Goal: Information Seeking & Learning: Learn about a topic

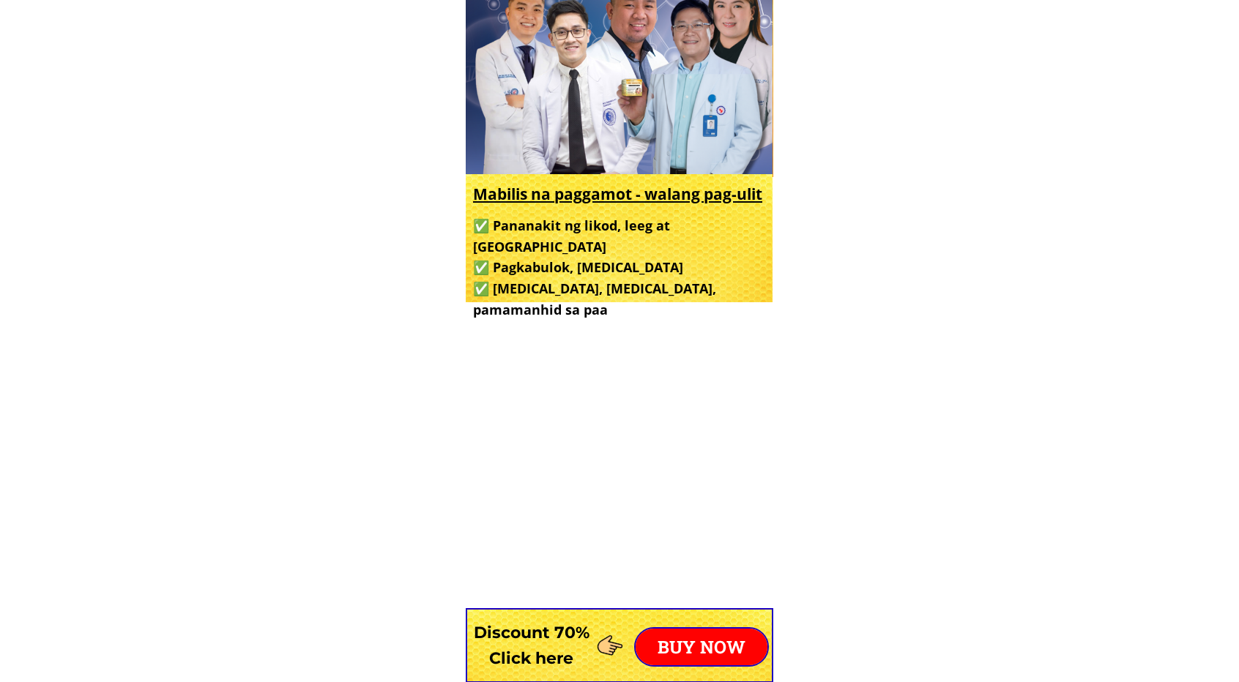
scroll to position [586, 0]
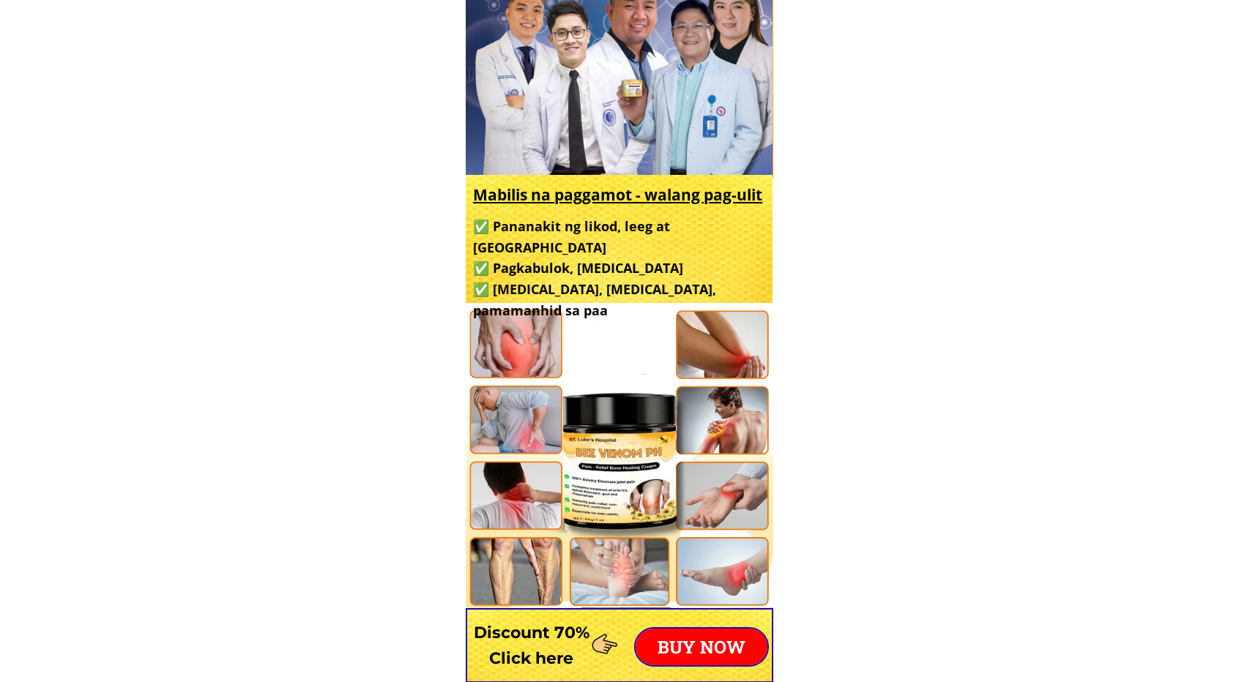
drag, startPoint x: 654, startPoint y: 428, endPoint x: 570, endPoint y: 394, distance: 91.0
drag, startPoint x: 536, startPoint y: 384, endPoint x: 810, endPoint y: 395, distance: 274.0
drag, startPoint x: 571, startPoint y: 392, endPoint x: 959, endPoint y: 428, distance: 389.7
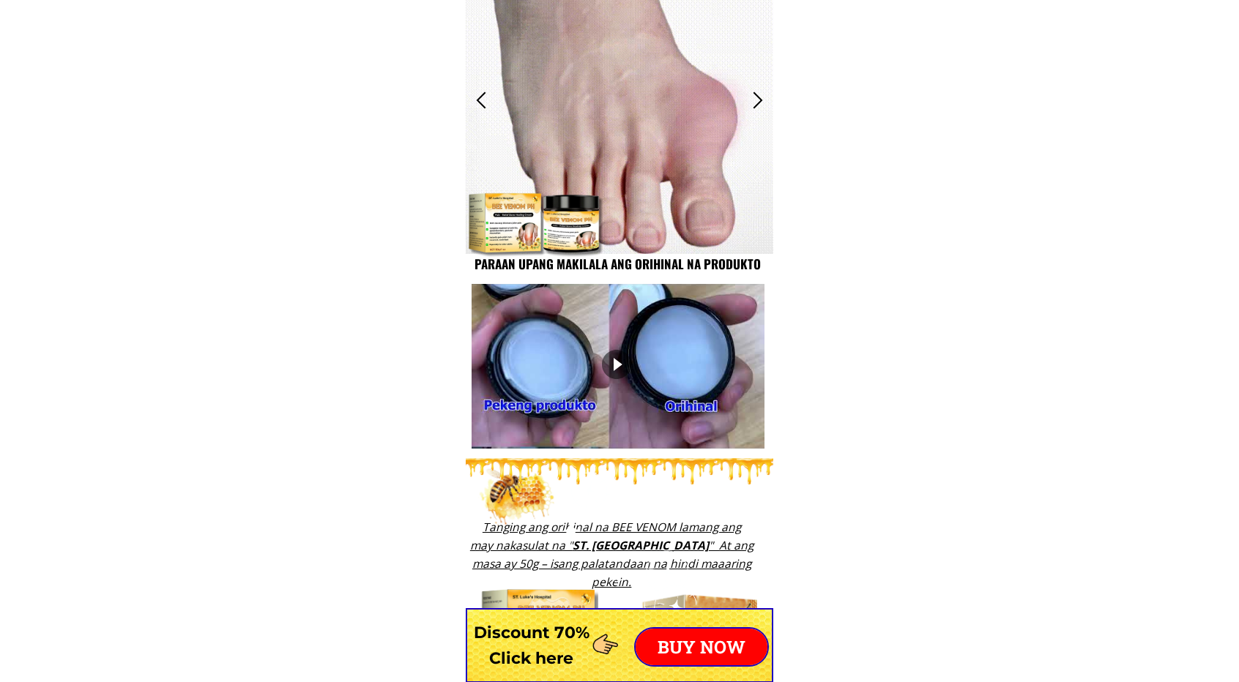
scroll to position [1025, 0]
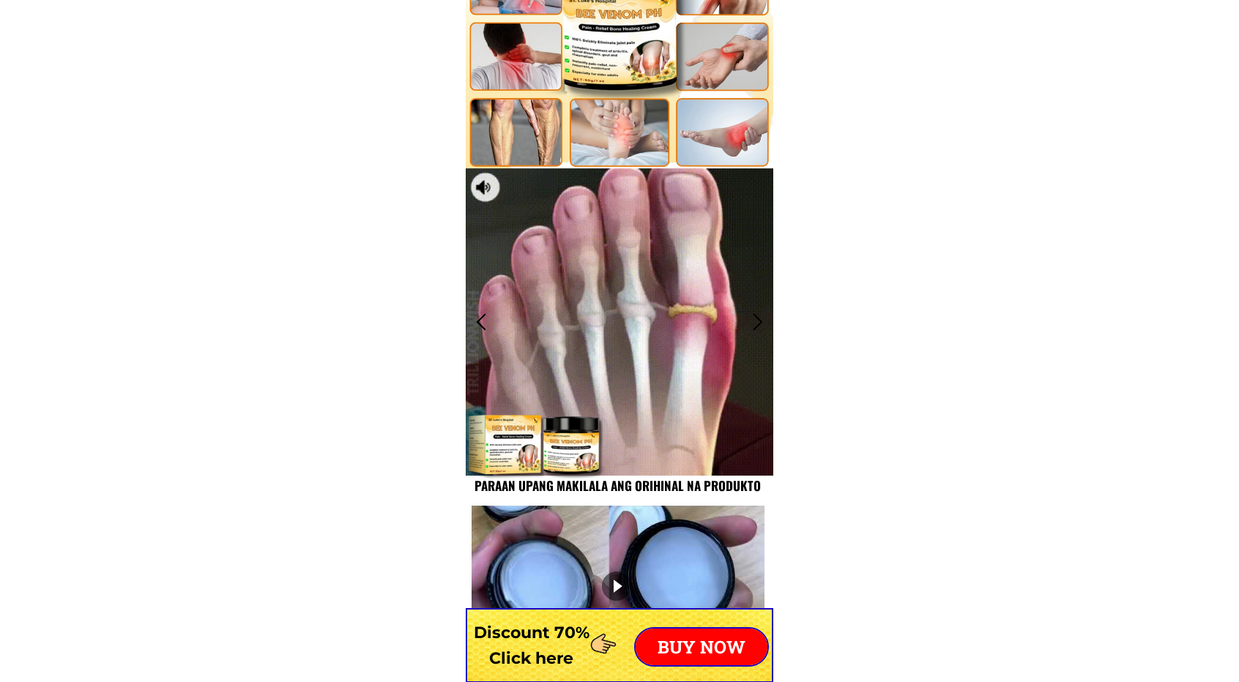
click at [758, 324] on div at bounding box center [757, 322] width 24 height 24
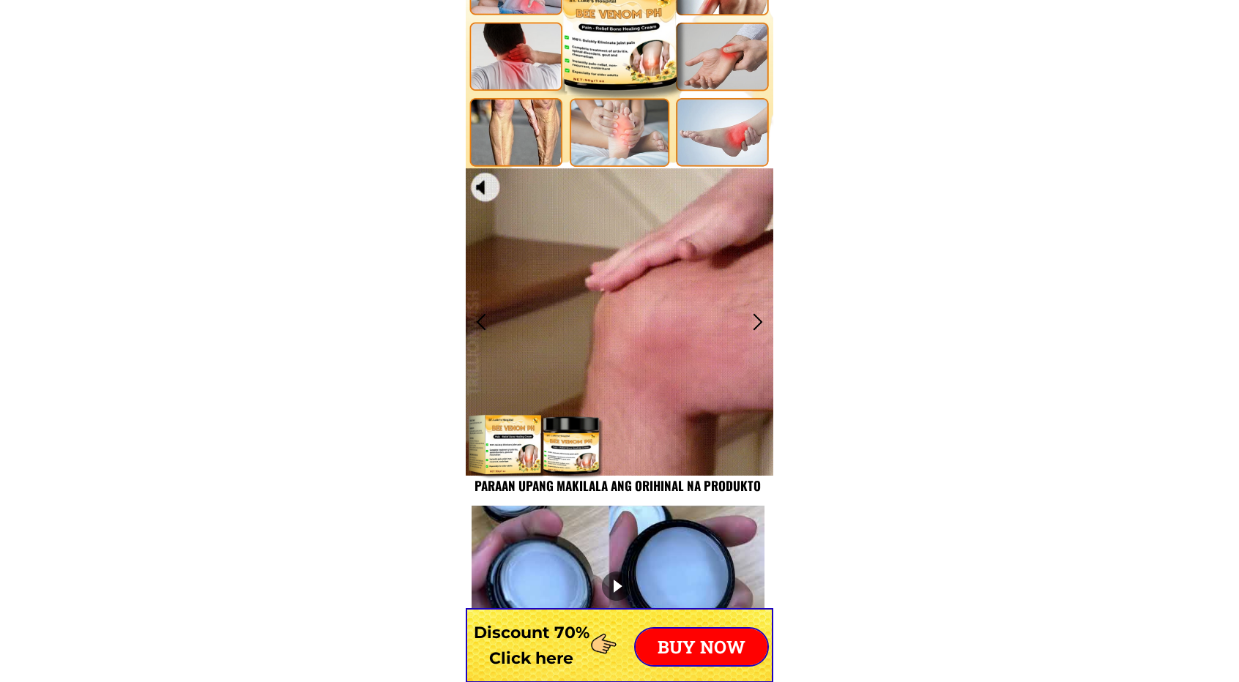
click at [758, 324] on div at bounding box center [757, 322] width 24 height 24
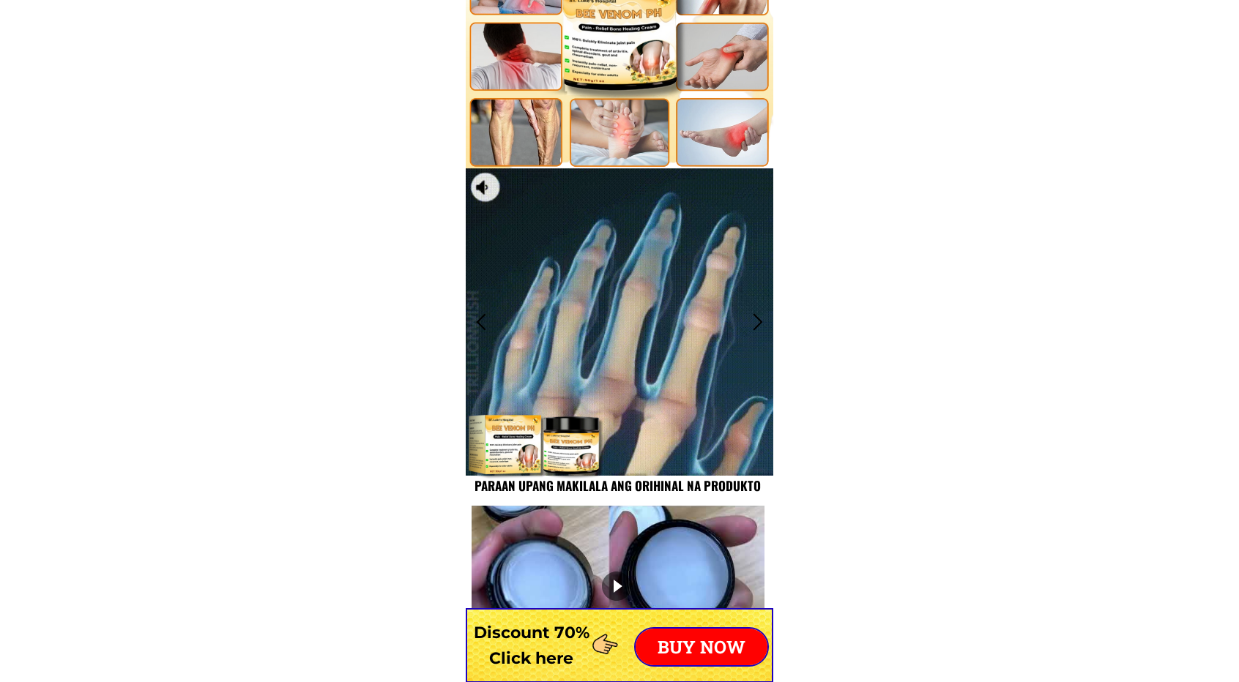
click at [761, 318] on div at bounding box center [757, 322] width 24 height 24
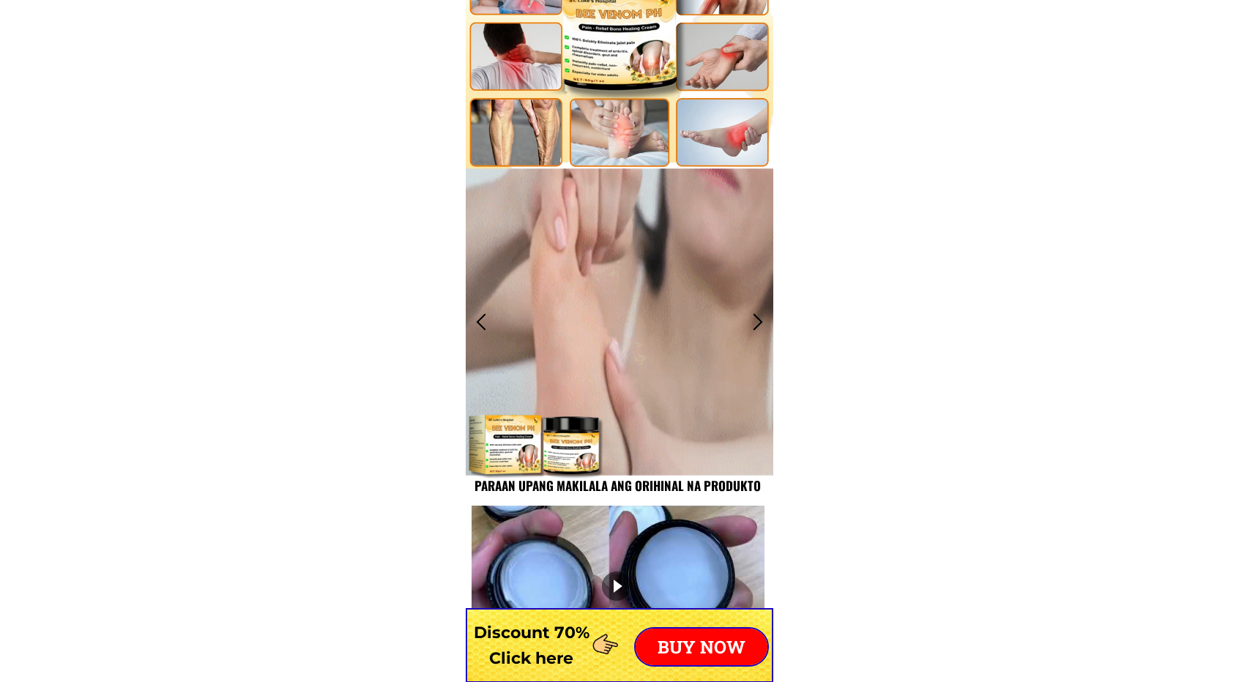
click at [754, 317] on div at bounding box center [757, 322] width 24 height 24
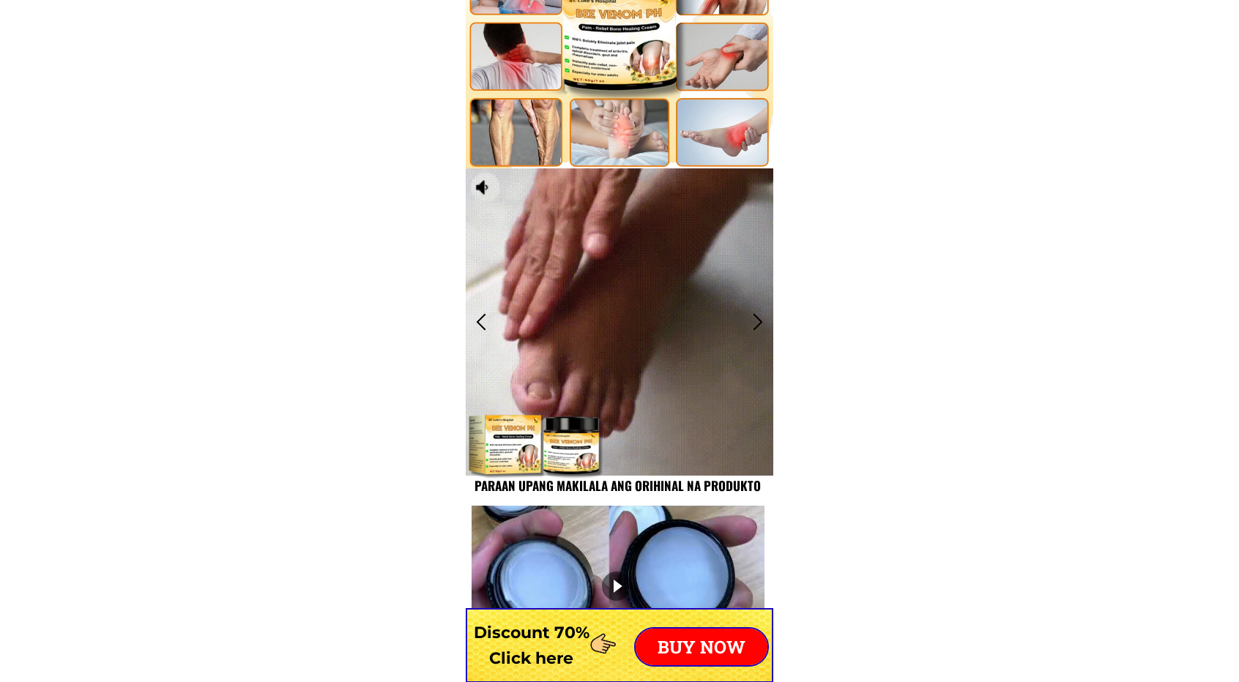
click at [754, 317] on div at bounding box center [757, 322] width 24 height 24
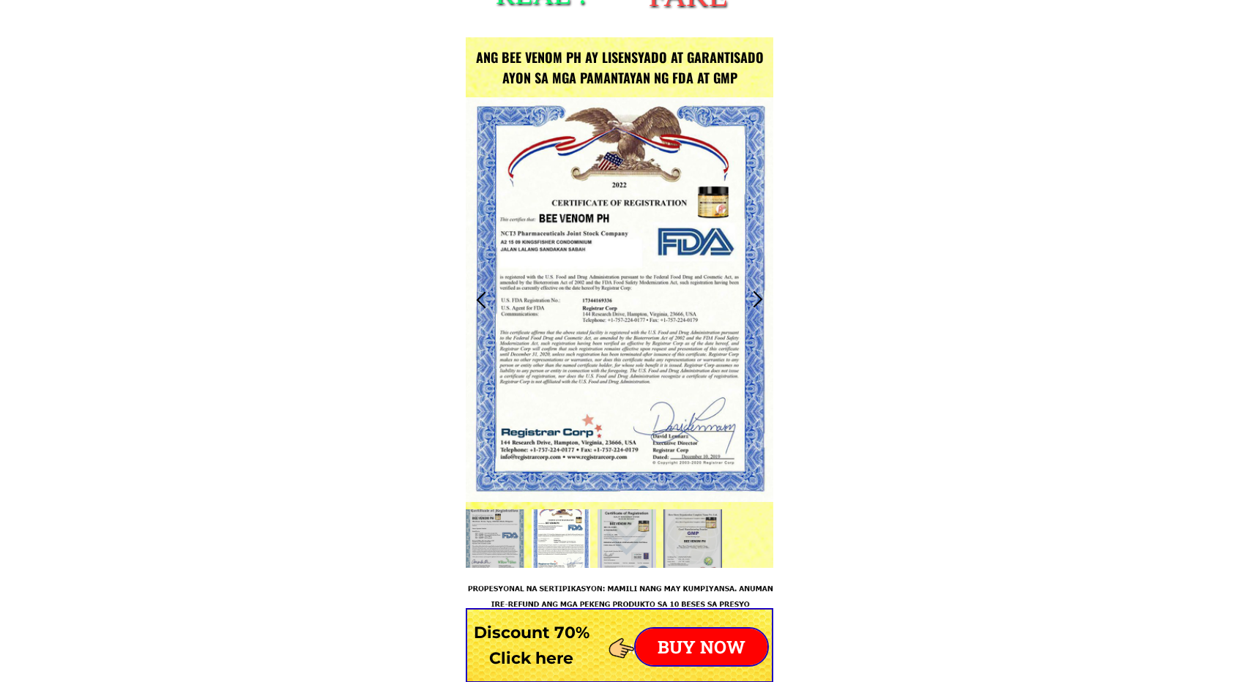
scroll to position [1977, 0]
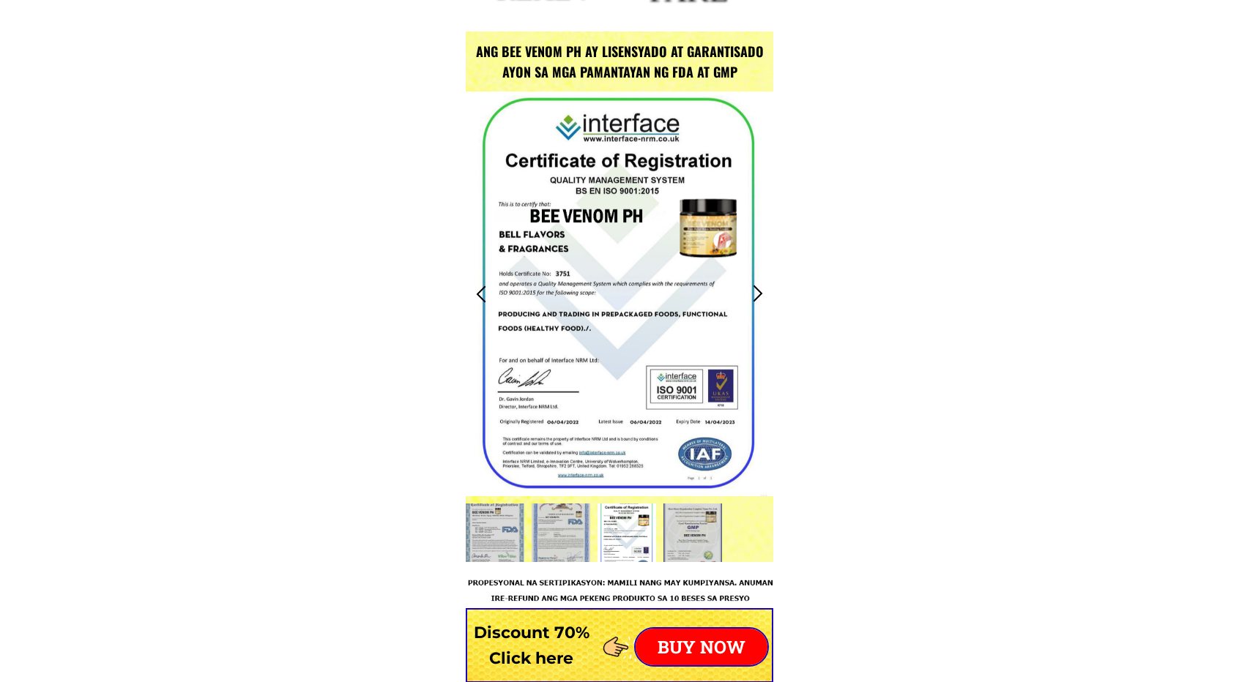
click at [758, 291] on div at bounding box center [757, 294] width 24 height 24
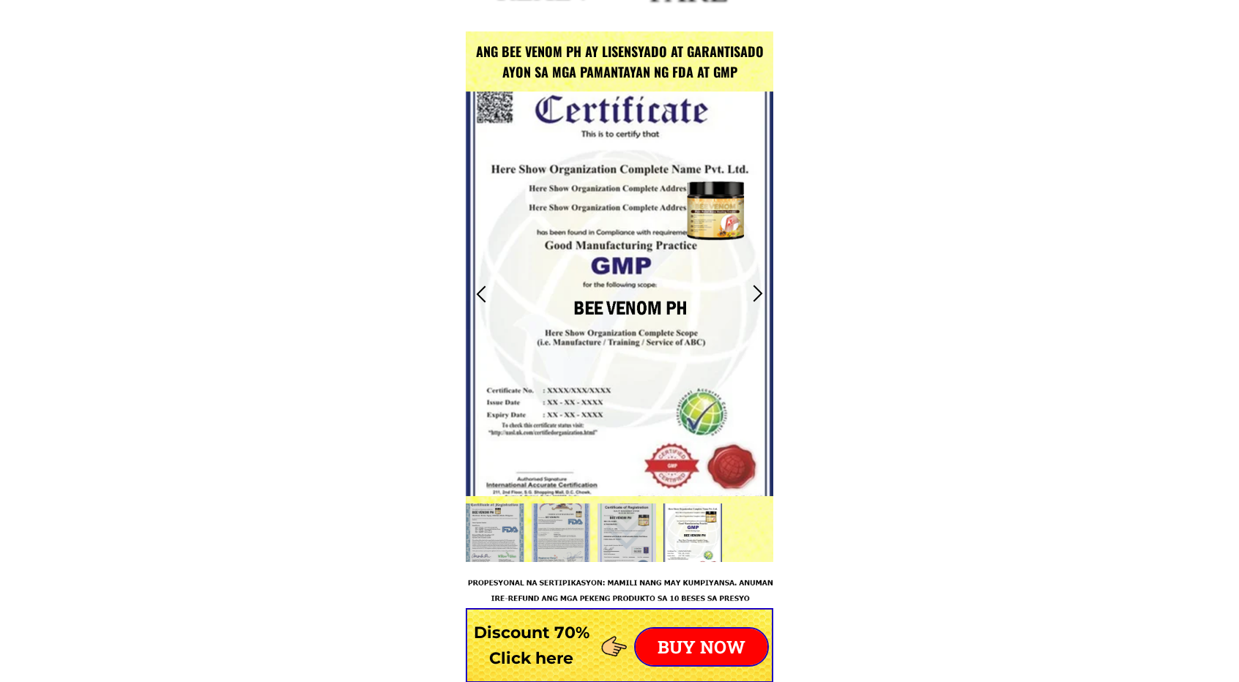
click at [758, 291] on div at bounding box center [757, 294] width 24 height 24
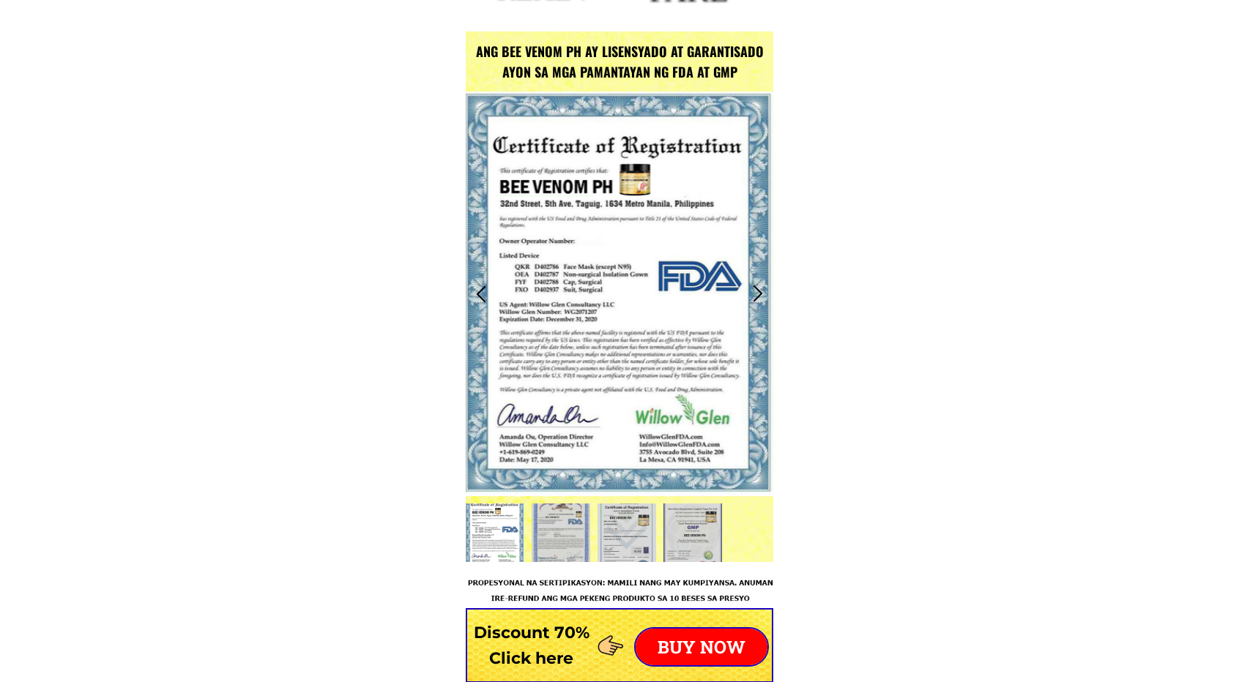
click at [758, 291] on div at bounding box center [757, 294] width 24 height 24
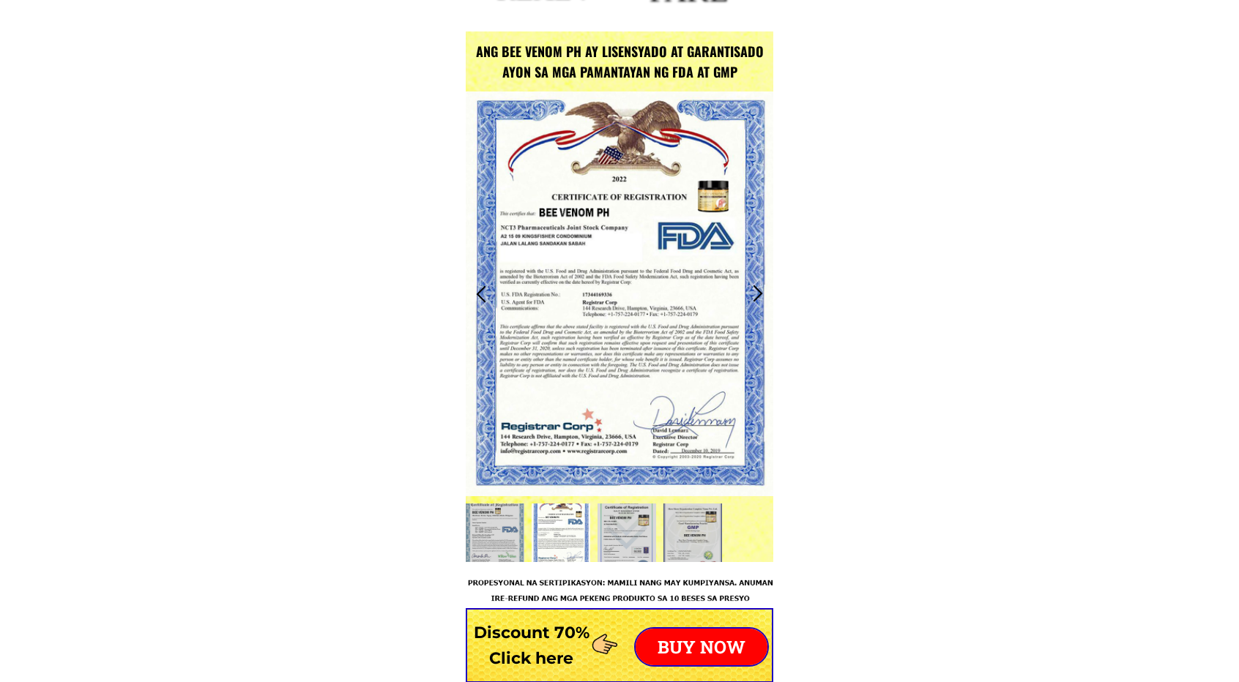
click at [758, 291] on div at bounding box center [757, 294] width 24 height 24
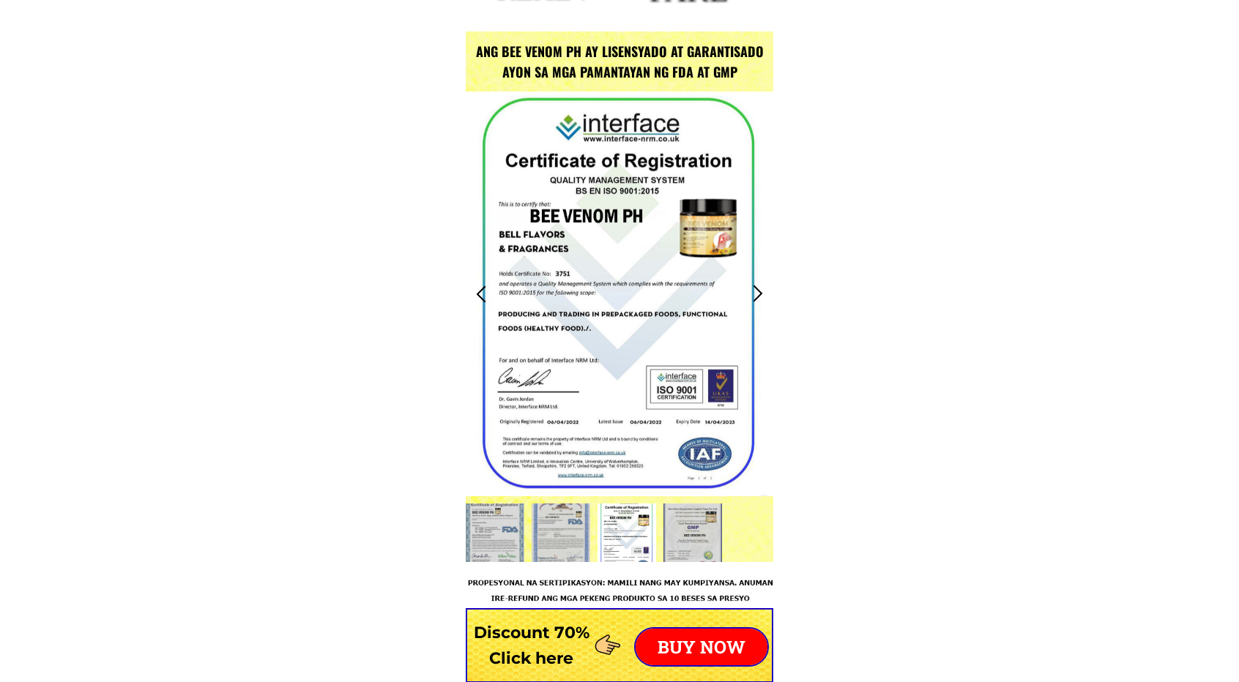
click at [758, 291] on div at bounding box center [757, 294] width 24 height 24
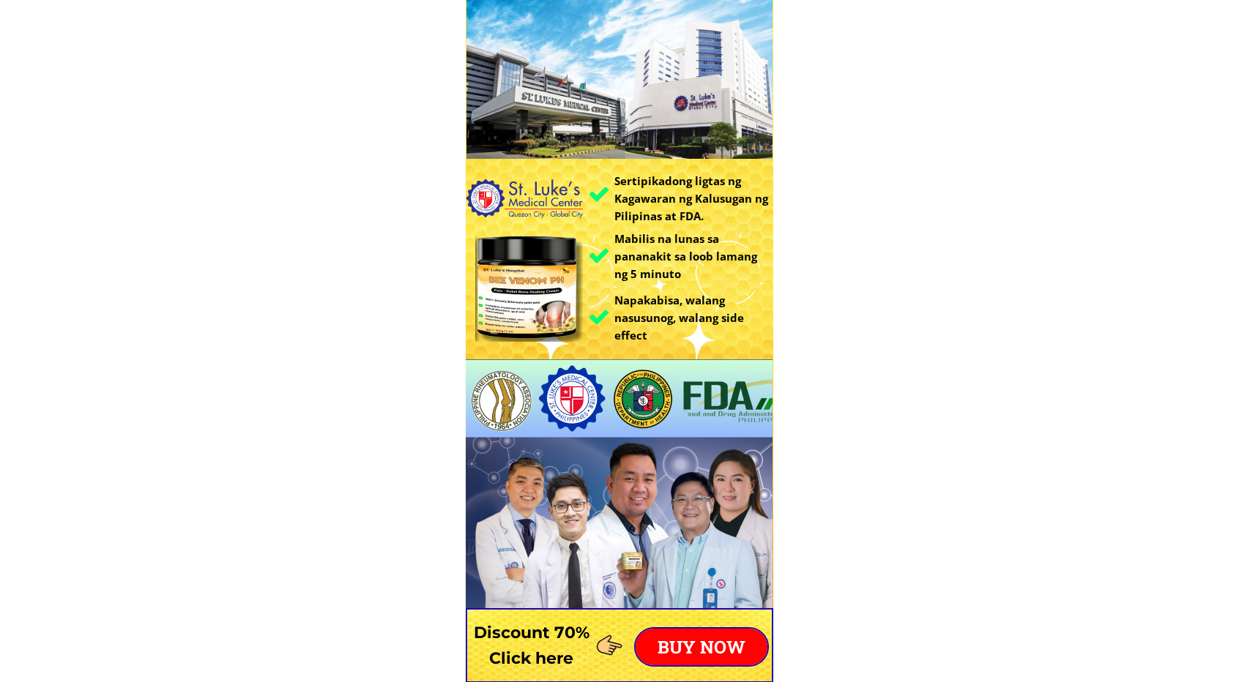
scroll to position [0, 0]
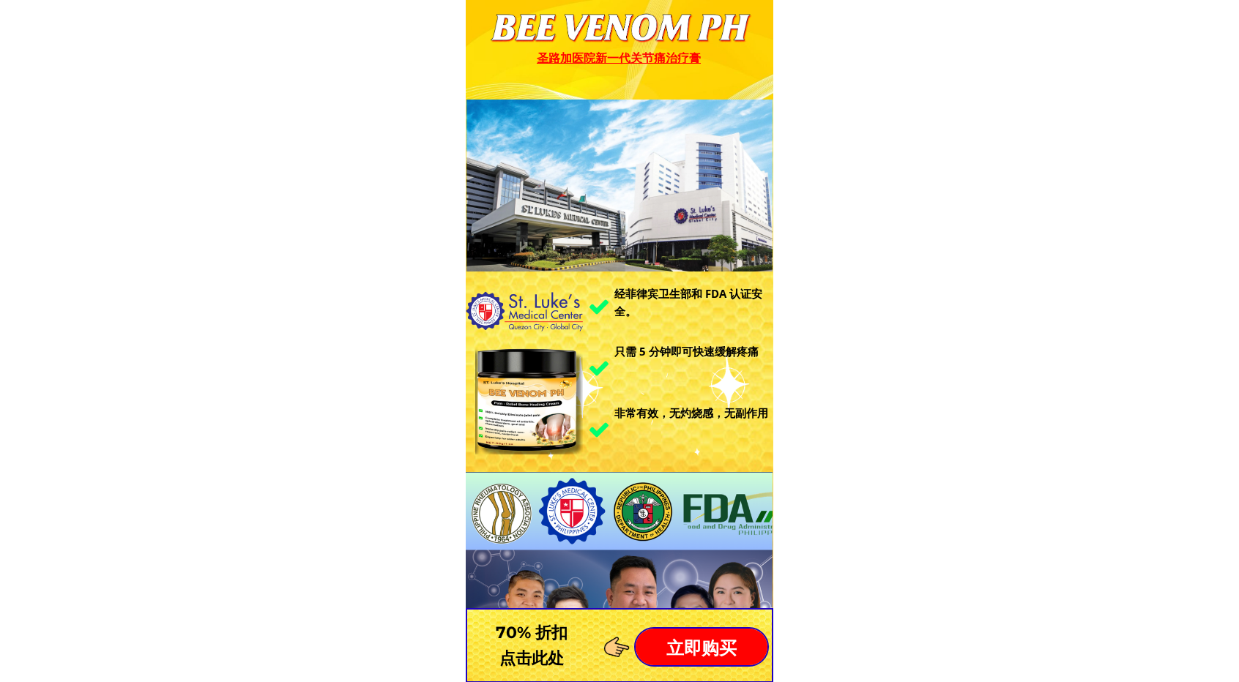
drag, startPoint x: 656, startPoint y: 331, endPoint x: 510, endPoint y: 329, distance: 145.7
drag, startPoint x: 610, startPoint y: 345, endPoint x: 919, endPoint y: 343, distance: 308.9
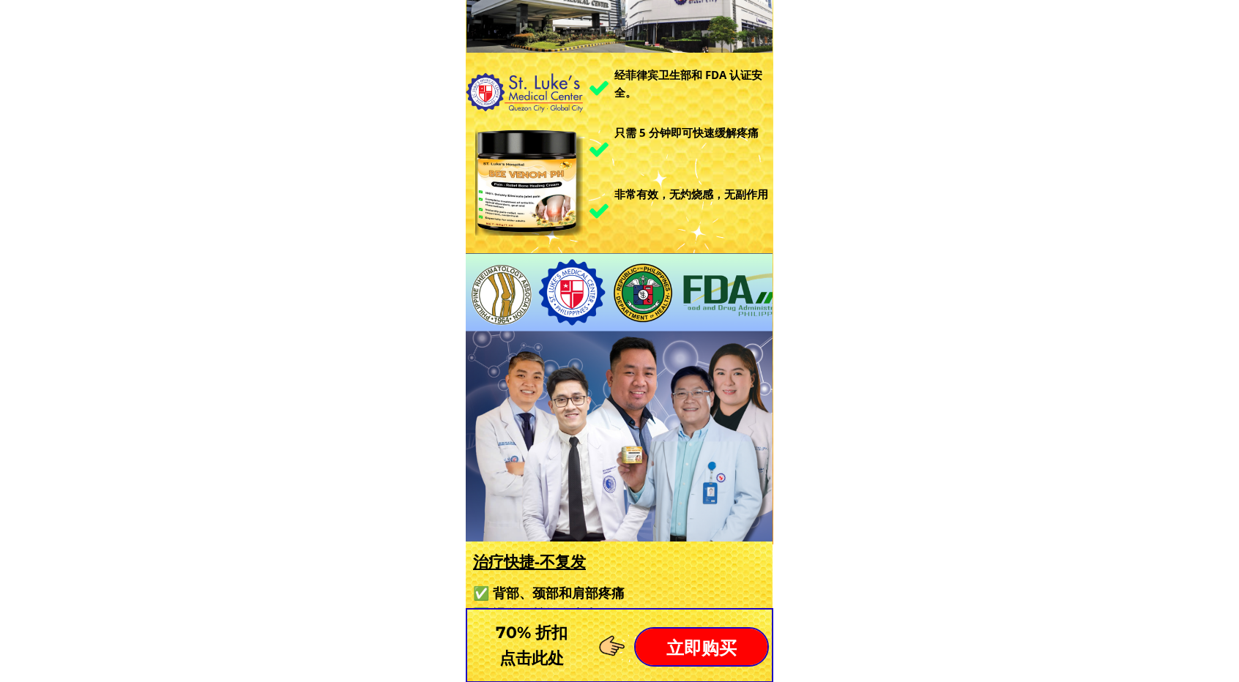
scroll to position [220, 0]
drag, startPoint x: 694, startPoint y: 400, endPoint x: 583, endPoint y: 343, distance: 124.8
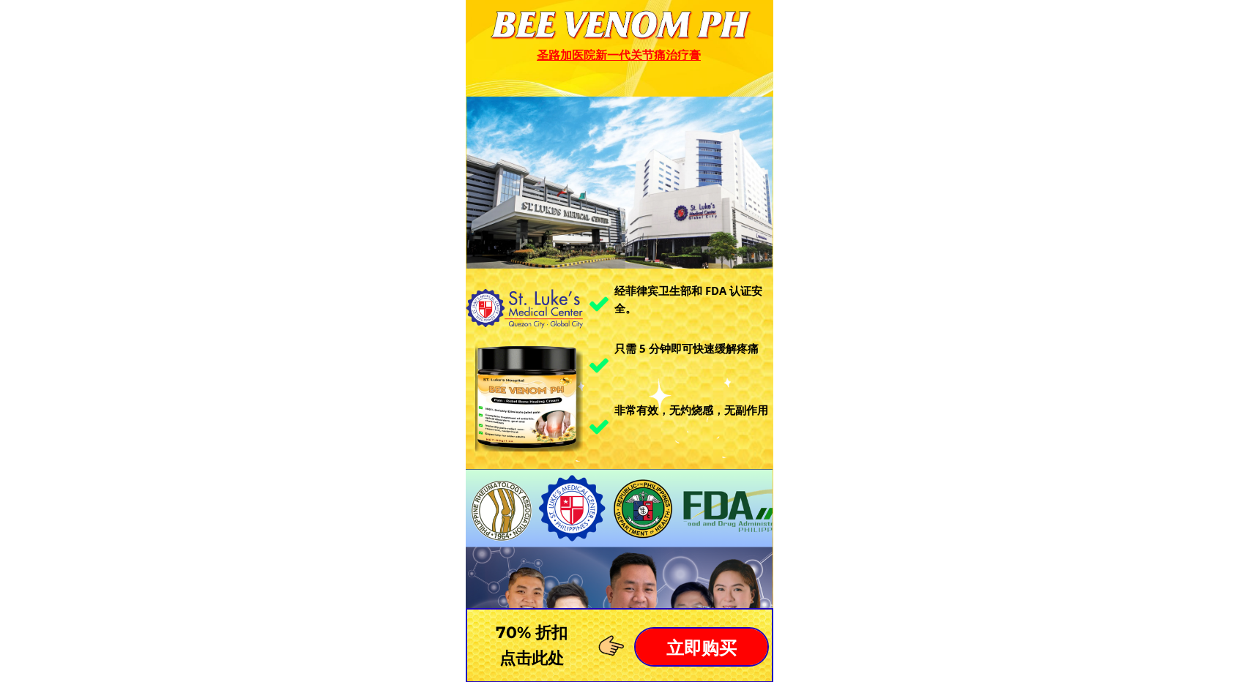
scroll to position [0, 0]
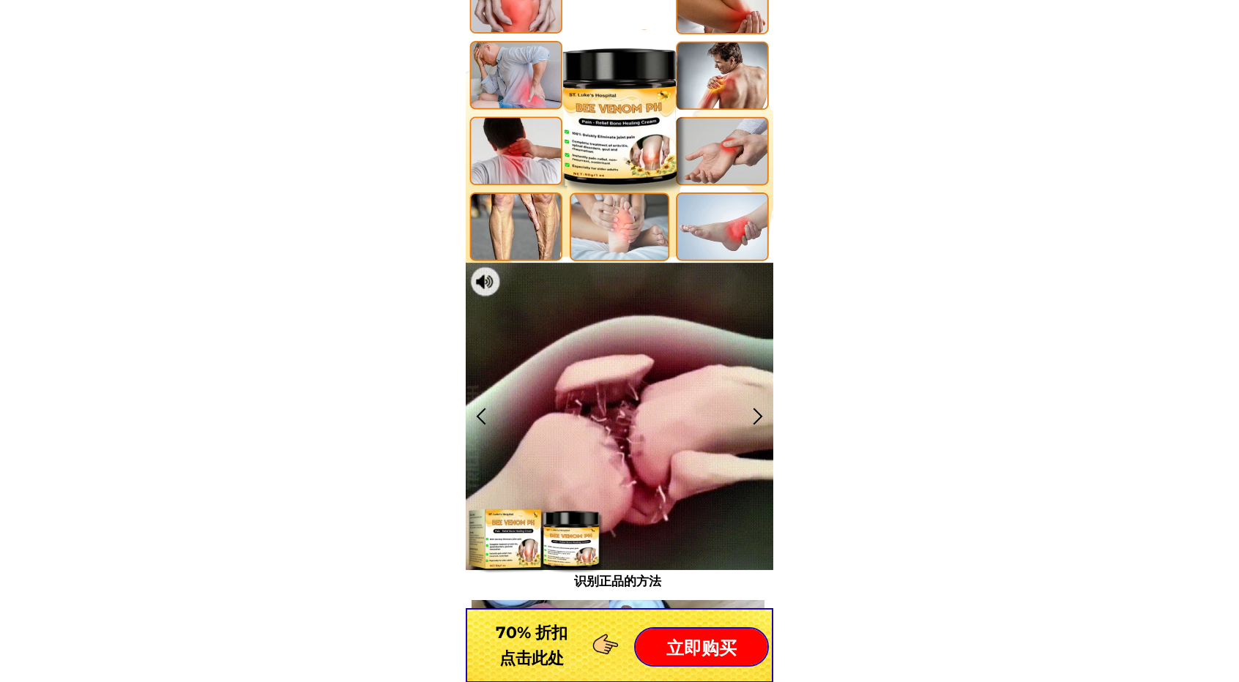
scroll to position [952, 0]
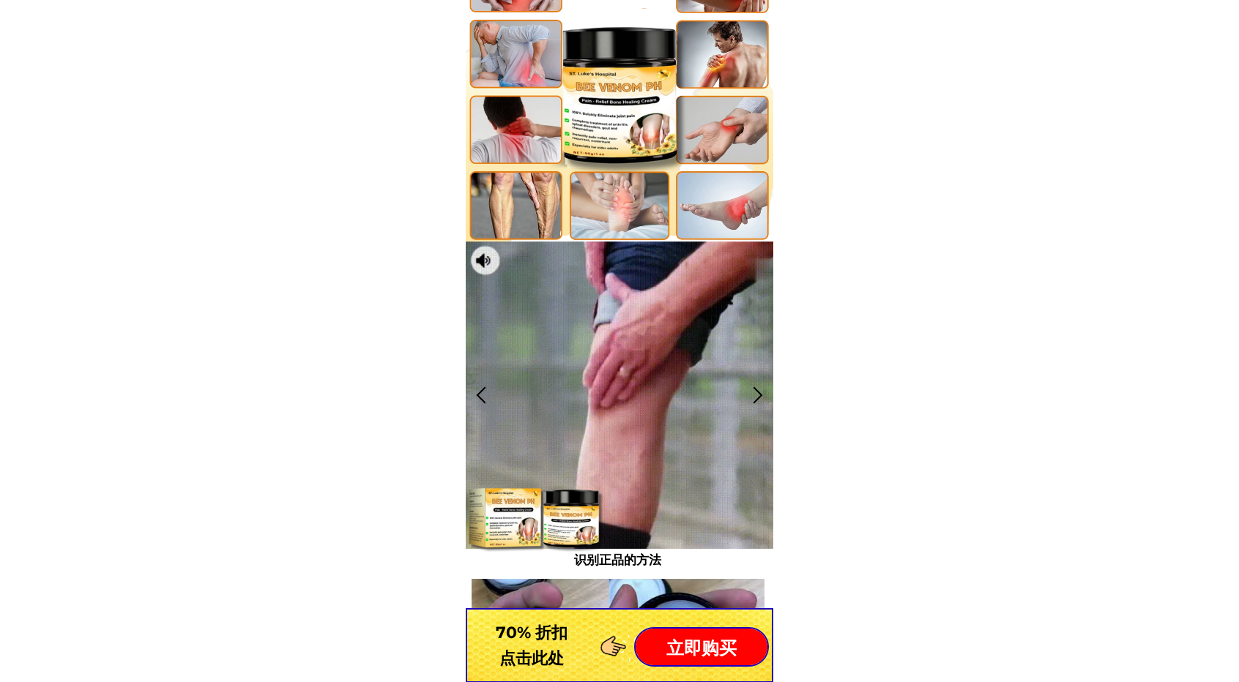
drag, startPoint x: 616, startPoint y: 337, endPoint x: 931, endPoint y: 258, distance: 325.3
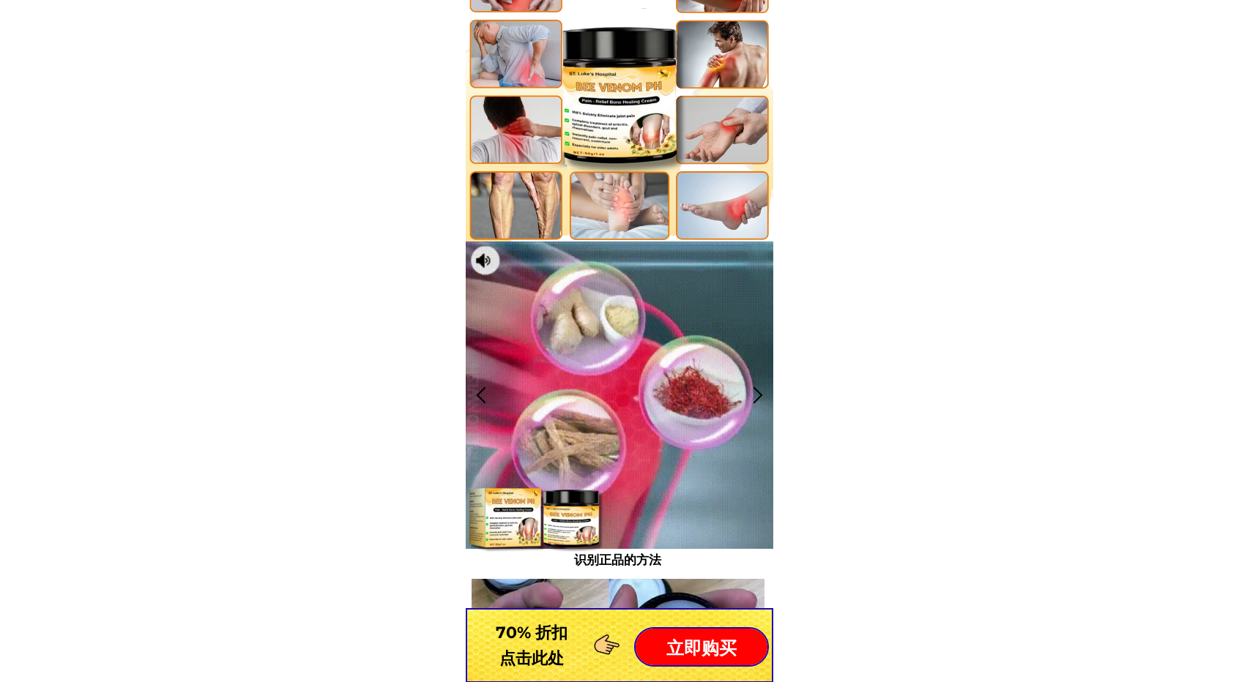
click at [758, 395] on div at bounding box center [757, 395] width 24 height 24
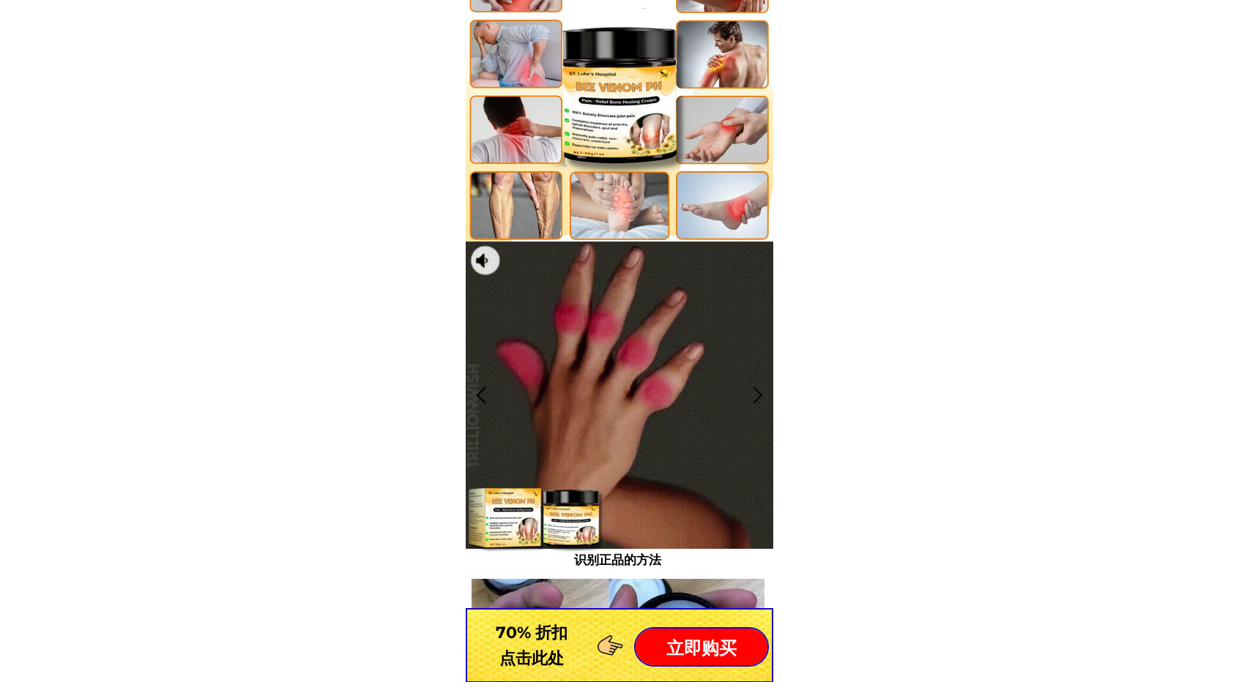
click at [758, 394] on div at bounding box center [757, 395] width 24 height 24
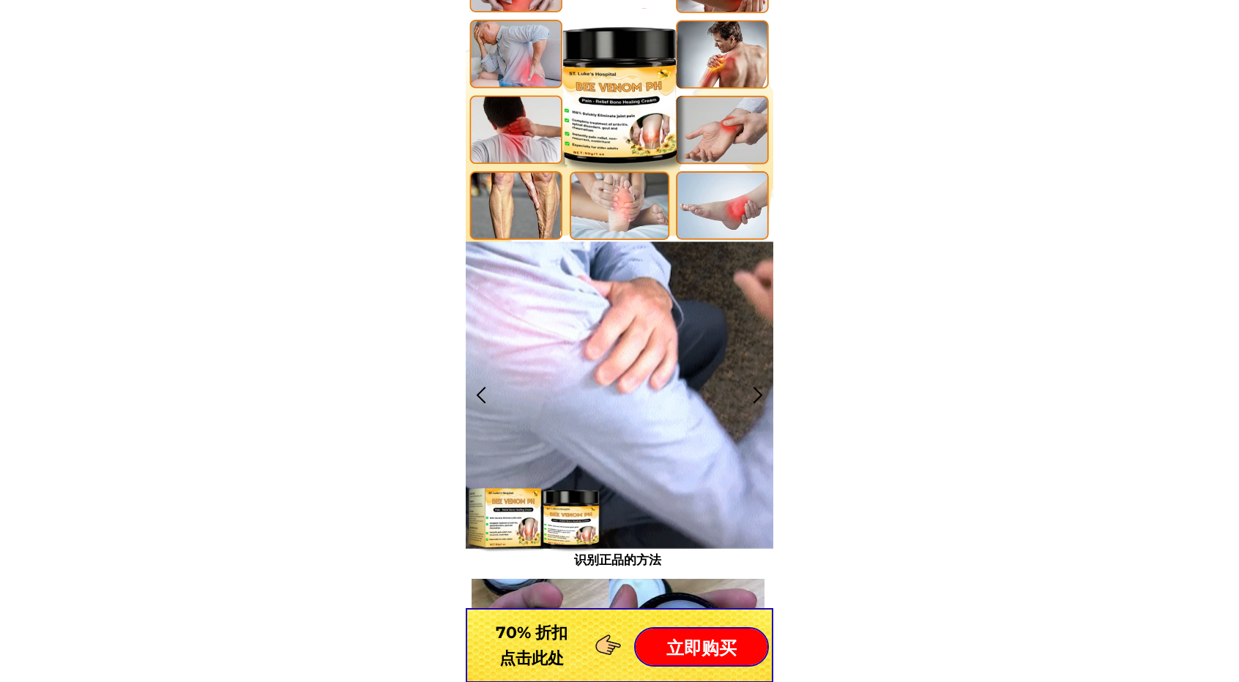
click at [758, 393] on div at bounding box center [757, 395] width 24 height 24
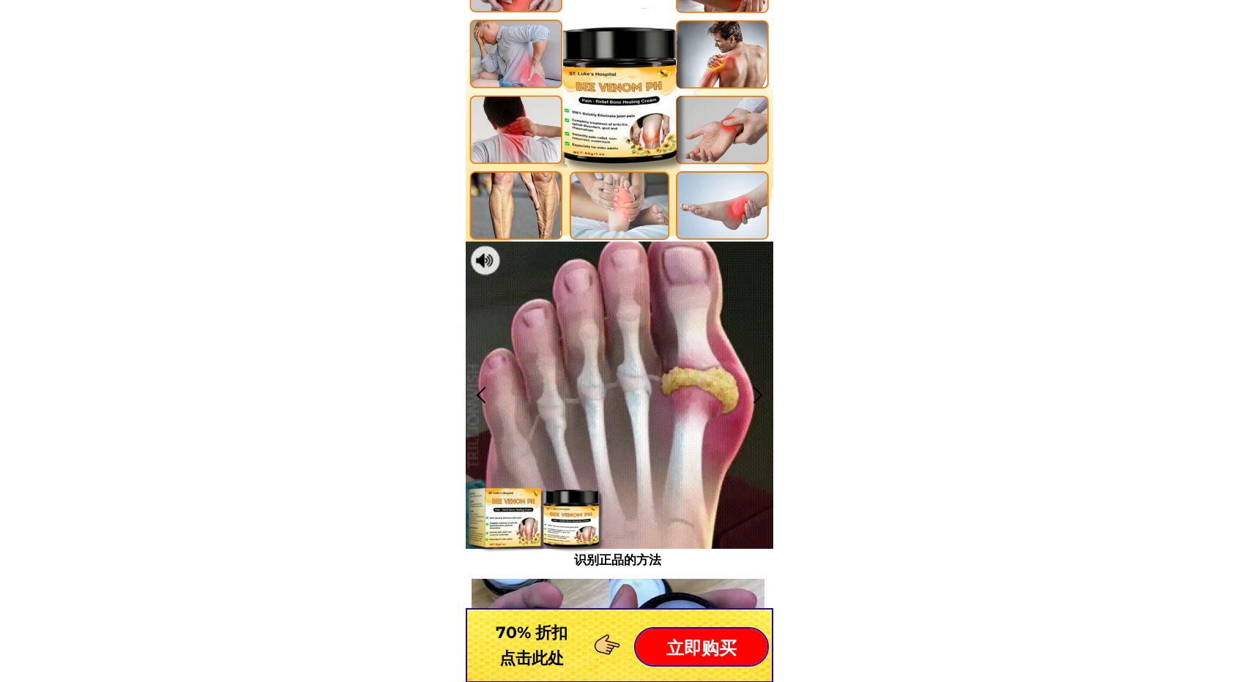
click at [758, 393] on div at bounding box center [757, 395] width 24 height 24
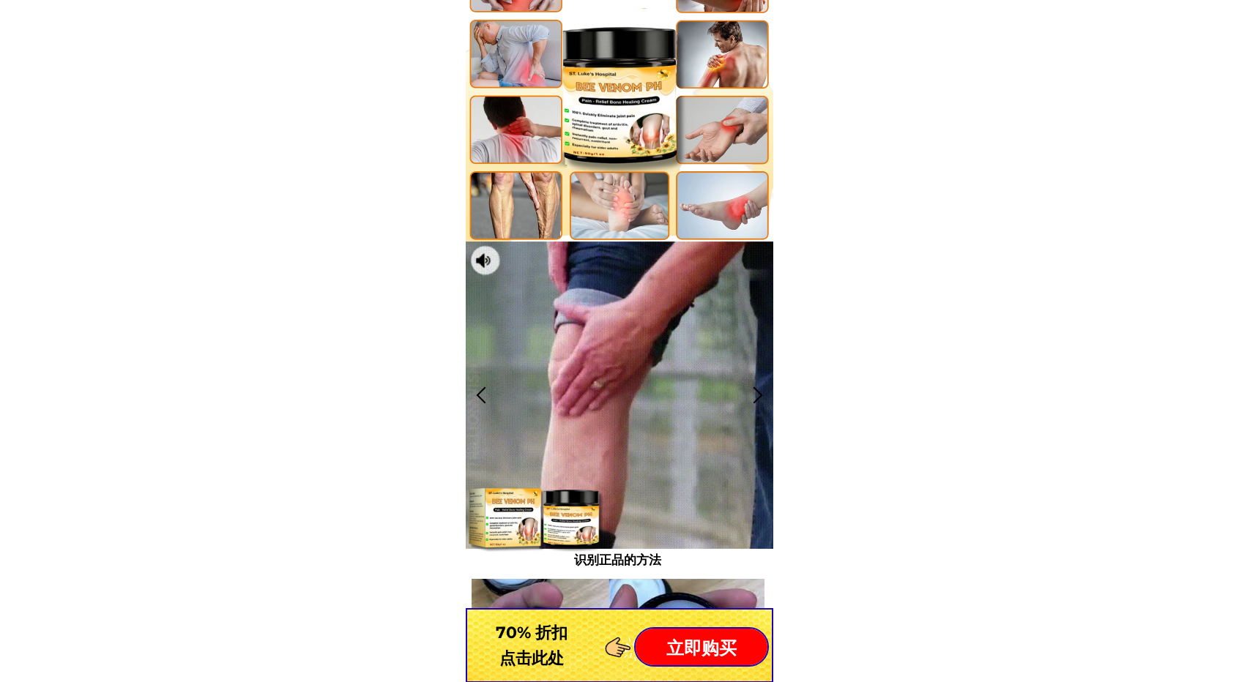
click at [758, 393] on div at bounding box center [757, 395] width 24 height 24
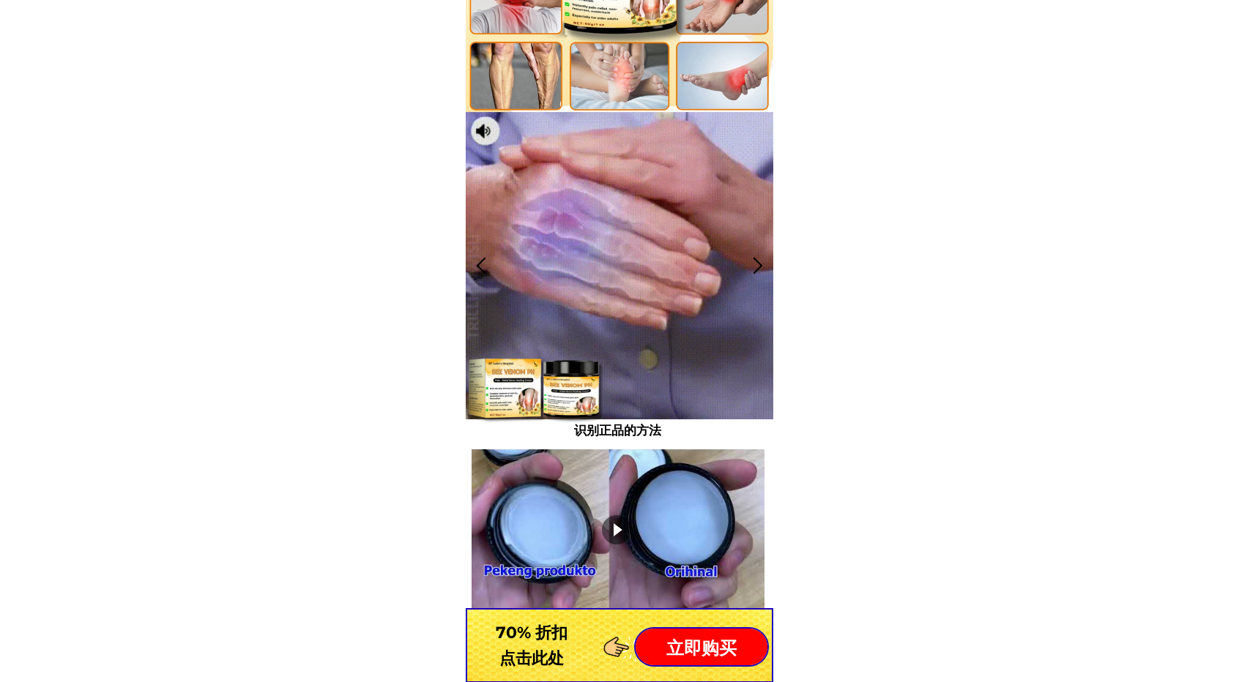
scroll to position [1098, 0]
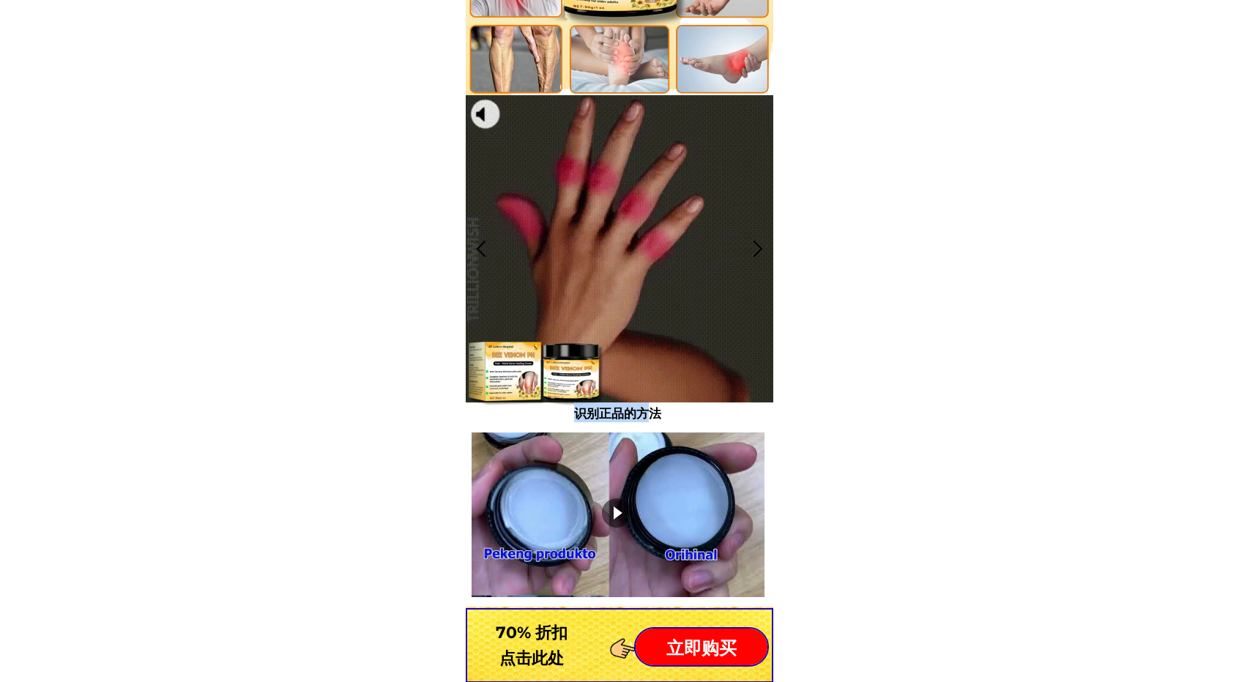
drag, startPoint x: 642, startPoint y: 408, endPoint x: 557, endPoint y: 413, distance: 85.1
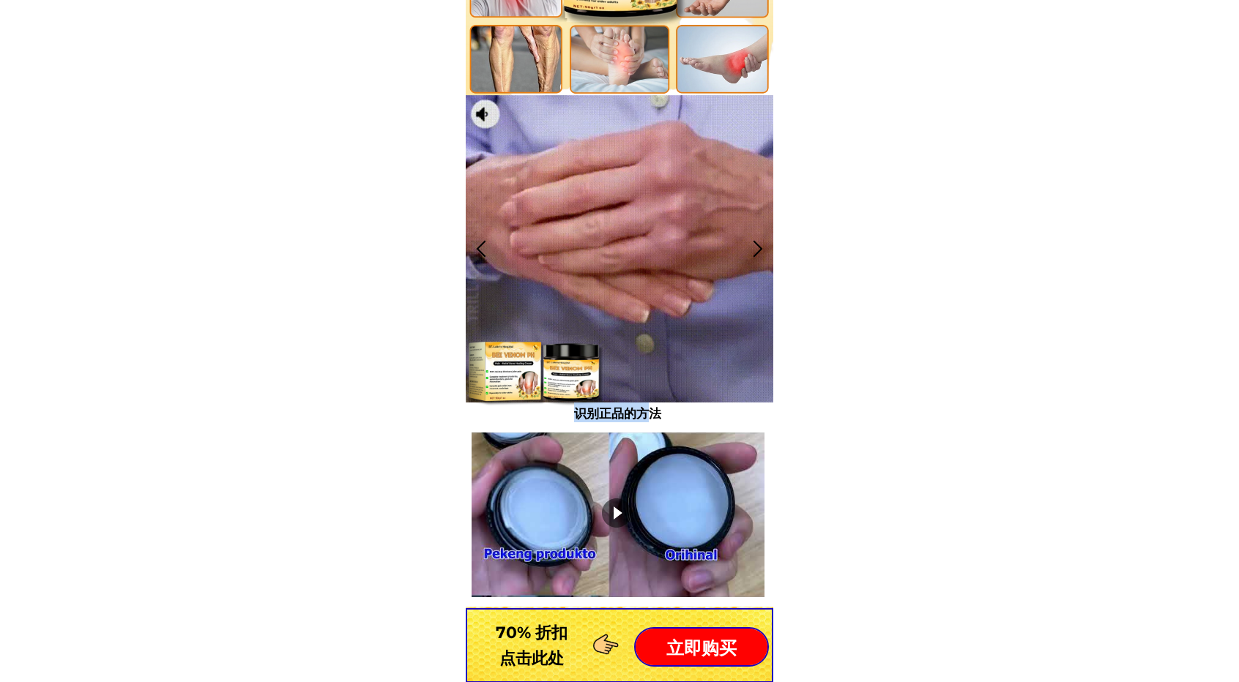
click at [557, 413] on h3 "识别正品的方法" at bounding box center [617, 413] width 303 height 20
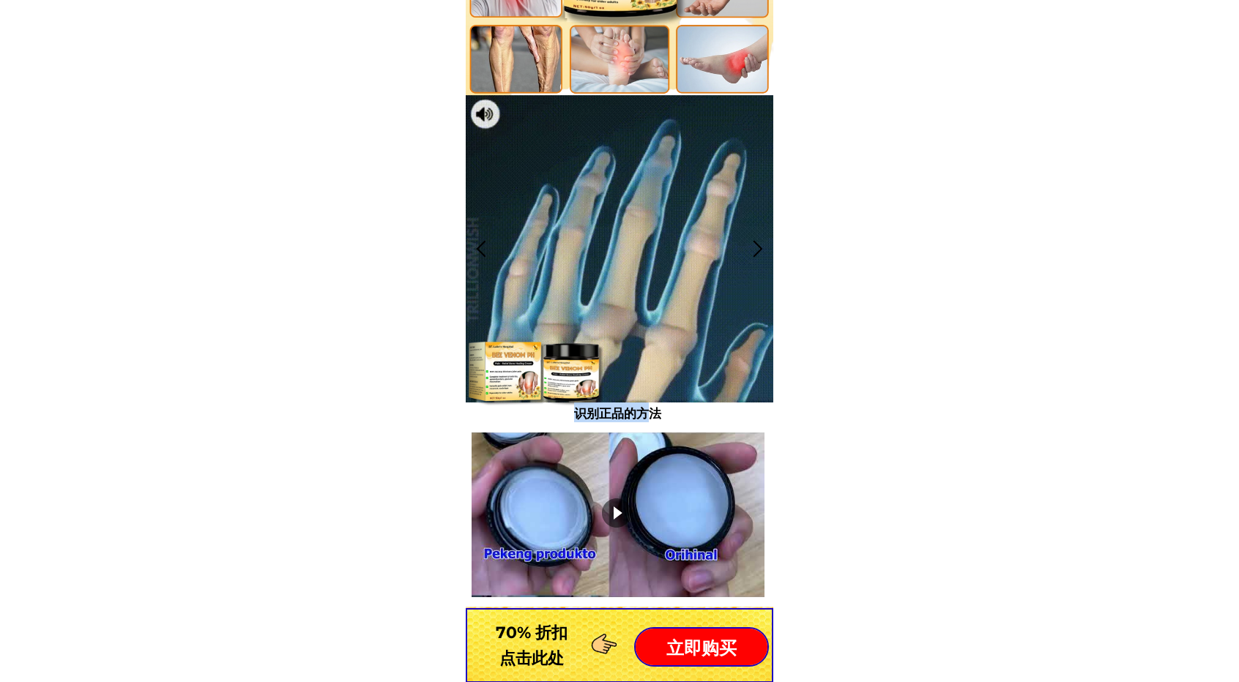
click at [635, 416] on font "识别正品的方法" at bounding box center [617, 412] width 87 height 18
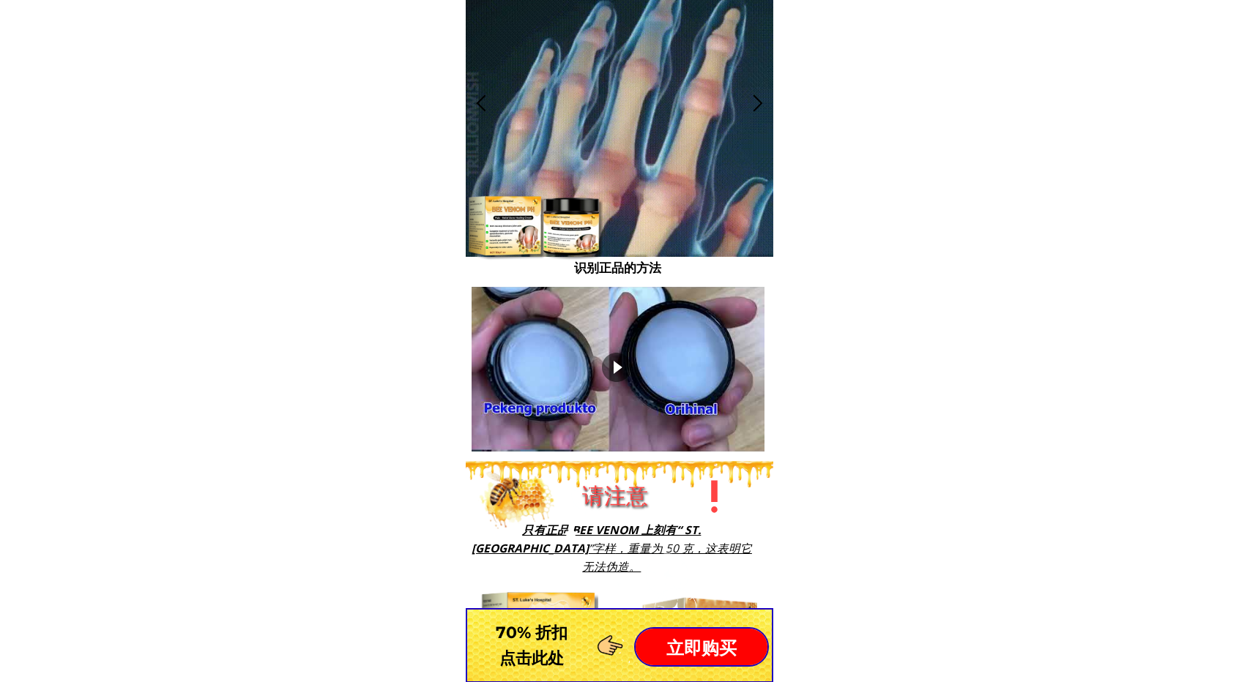
scroll to position [1245, 0]
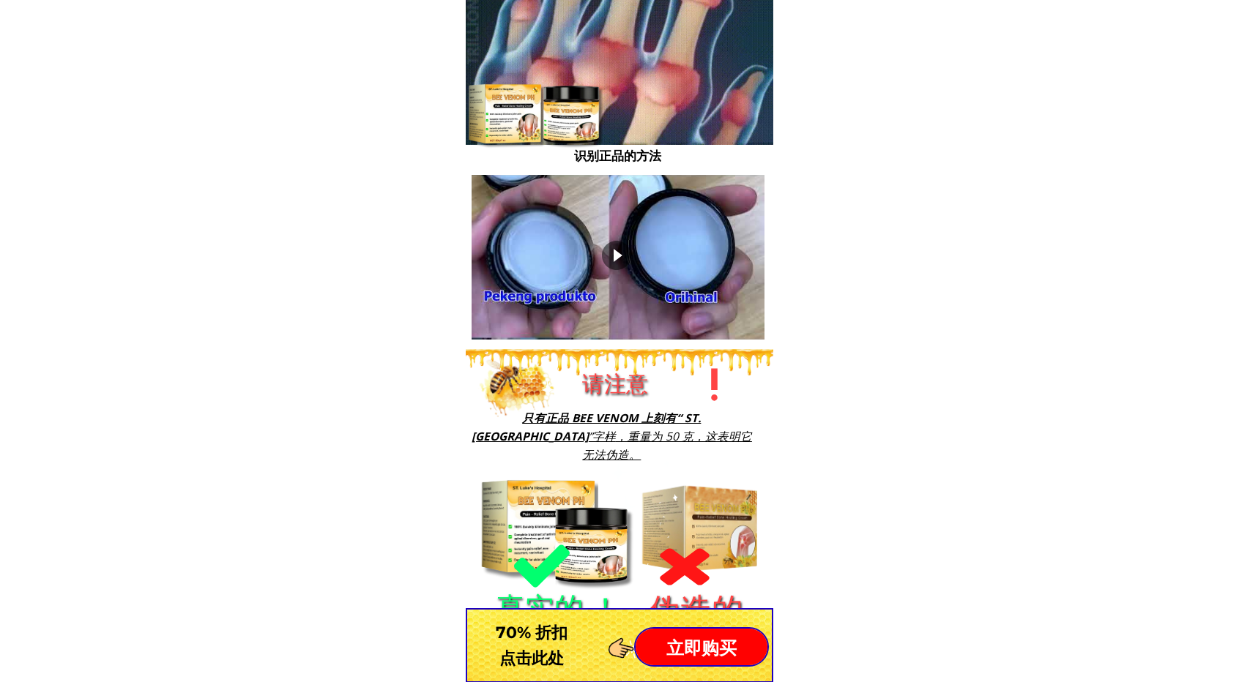
scroll to position [1391, 0]
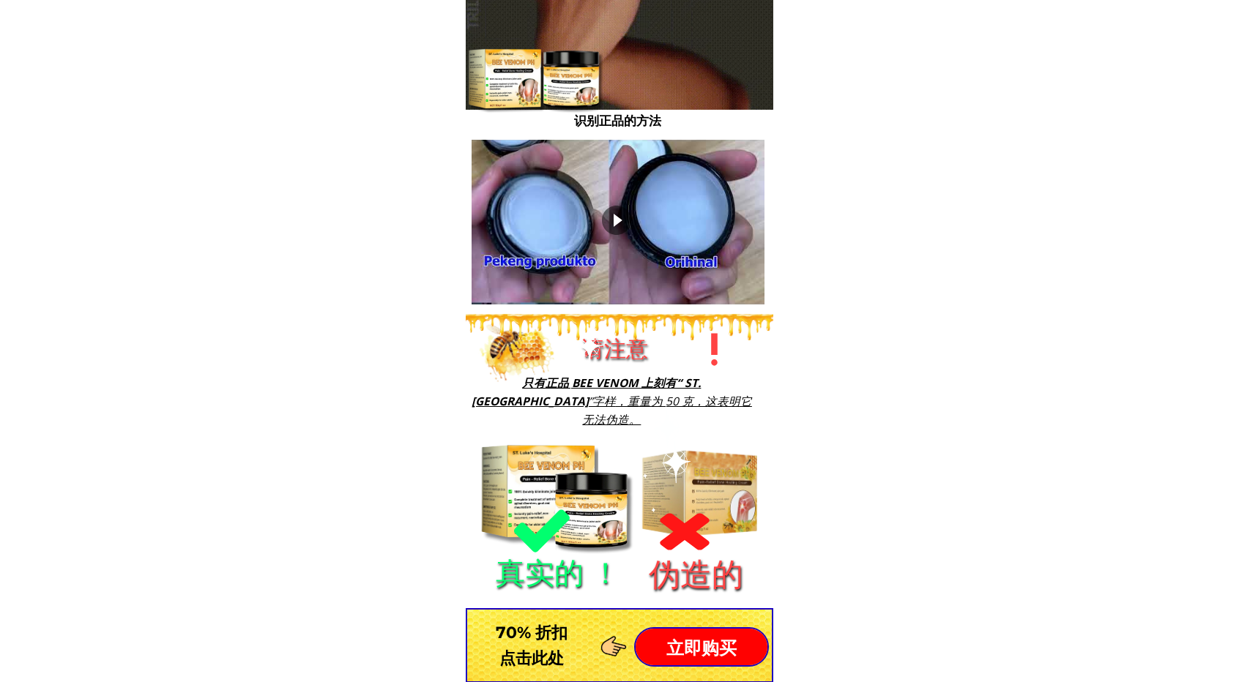
drag, startPoint x: 583, startPoint y: 398, endPoint x: 598, endPoint y: 401, distance: 15.7
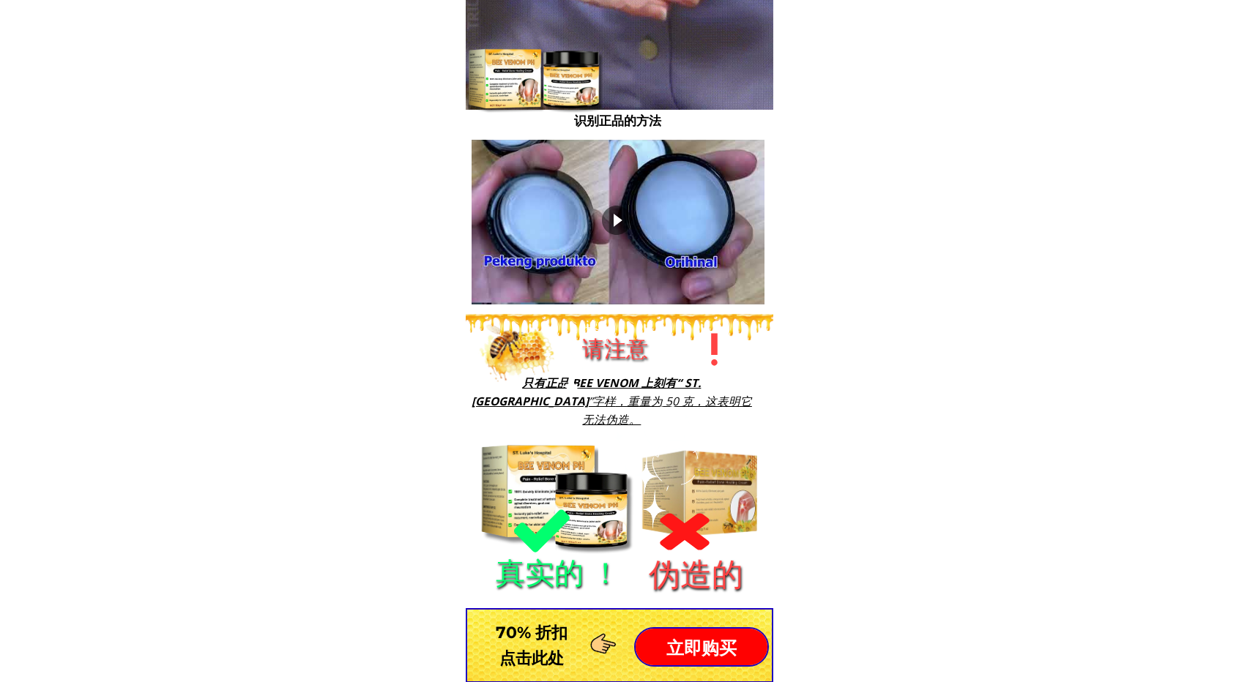
click at [598, 401] on div "请注意 只有正品 BEE VENOM 上刻有“ ST. [PERSON_NAME][GEOGRAPHIC_DATA] ”字样 ，重量为 50 克，这表明它无法…" at bounding box center [541, 465] width 526 height 302
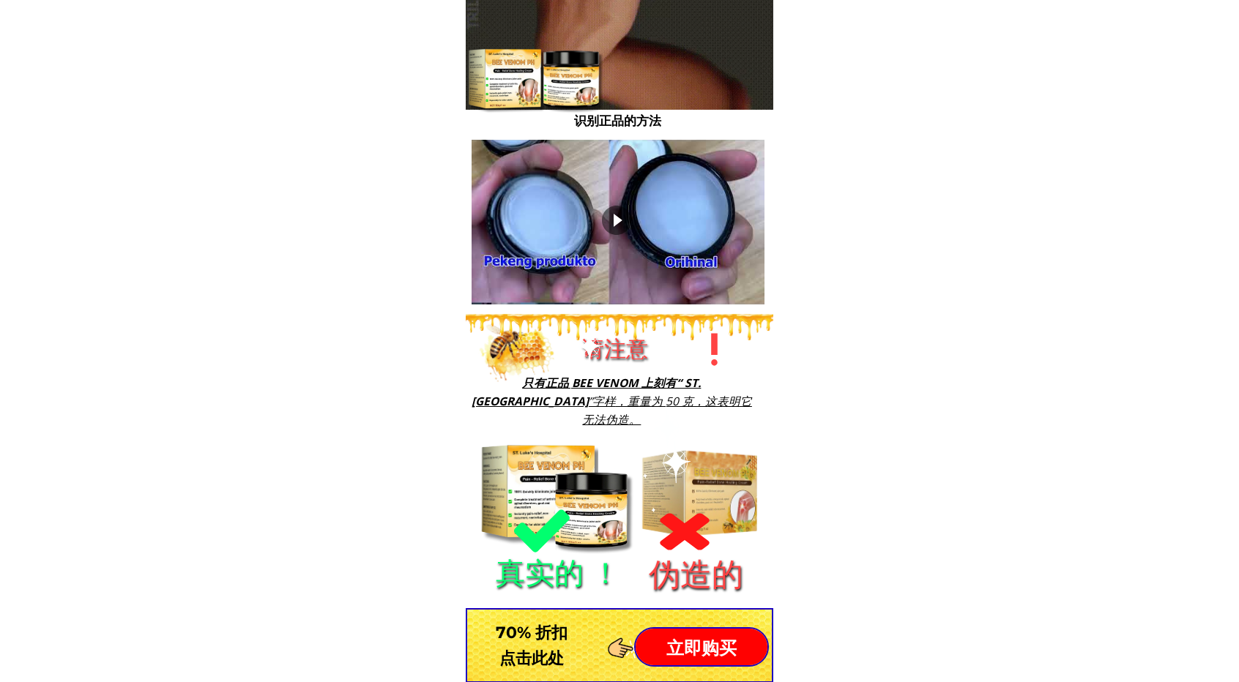
click at [581, 401] on div at bounding box center [570, 365] width 89 height 89
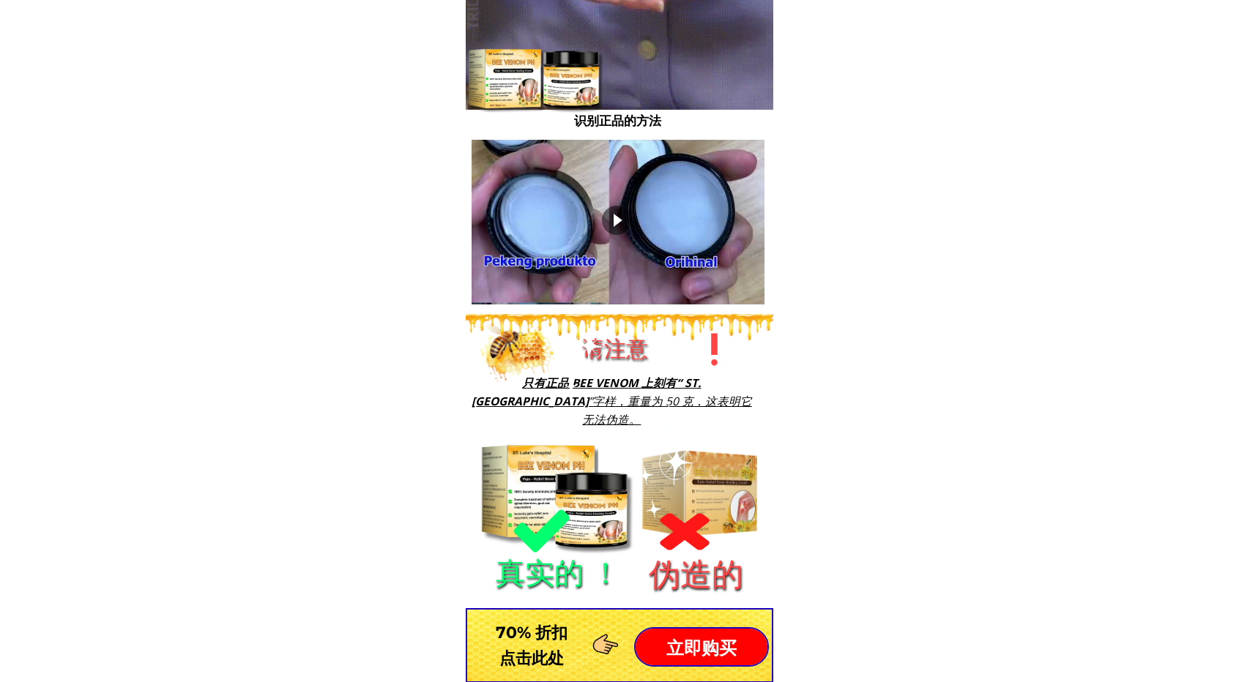
click at [581, 401] on div at bounding box center [570, 365] width 89 height 89
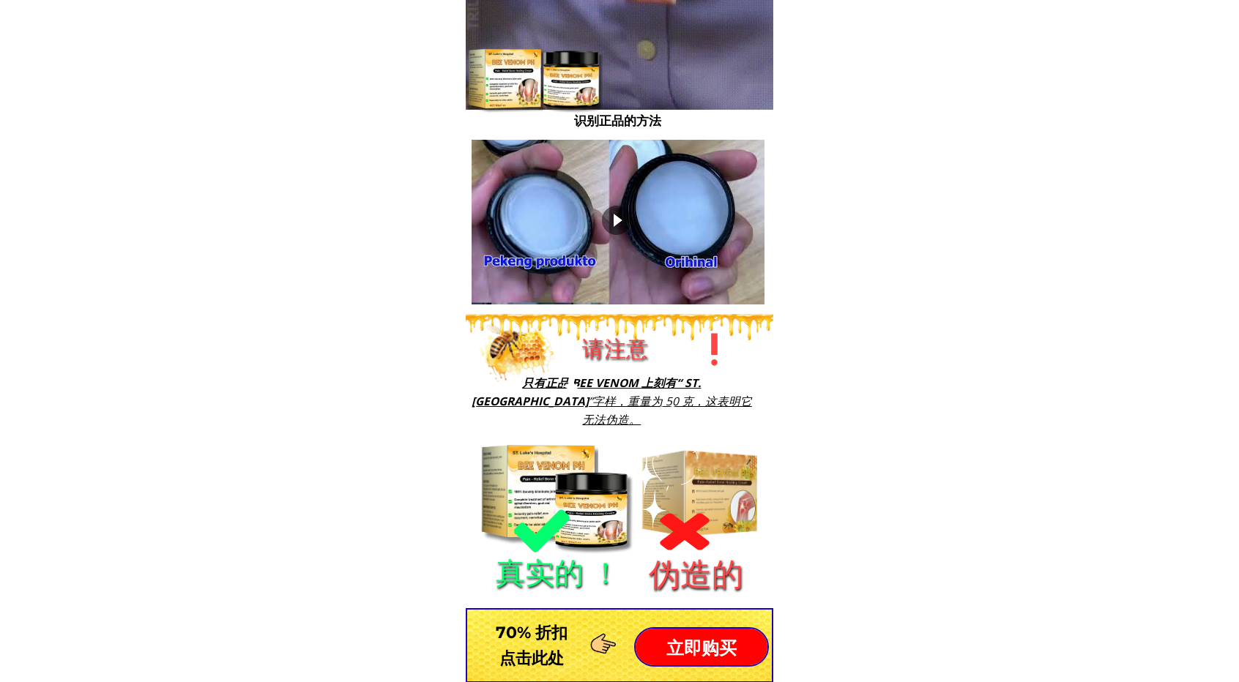
click at [587, 392] on div at bounding box center [570, 365] width 89 height 89
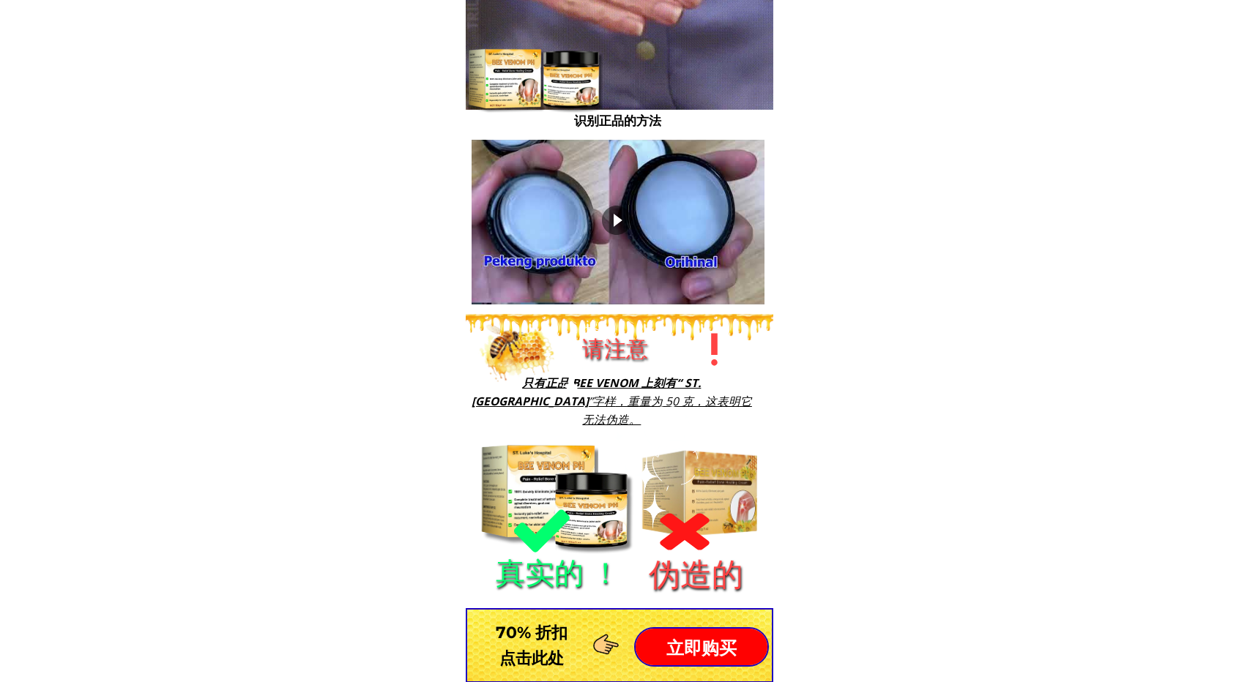
click at [587, 392] on div at bounding box center [570, 365] width 89 height 89
click at [590, 395] on div at bounding box center [570, 365] width 89 height 89
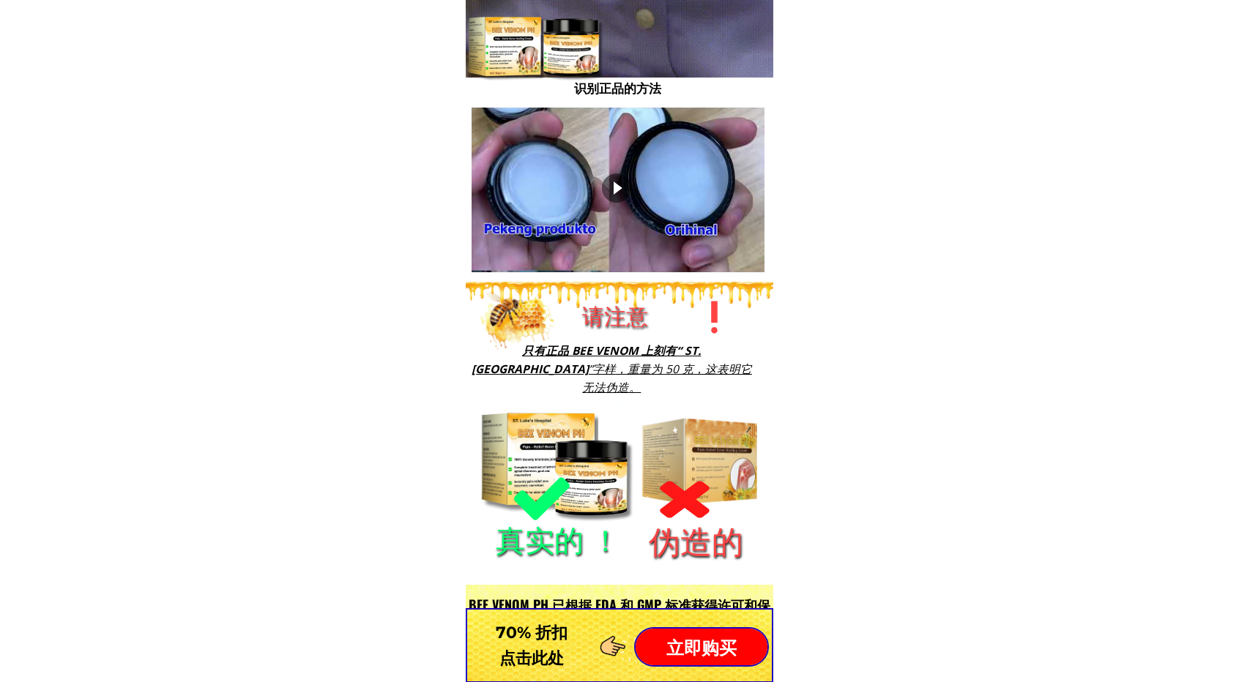
scroll to position [1537, 0]
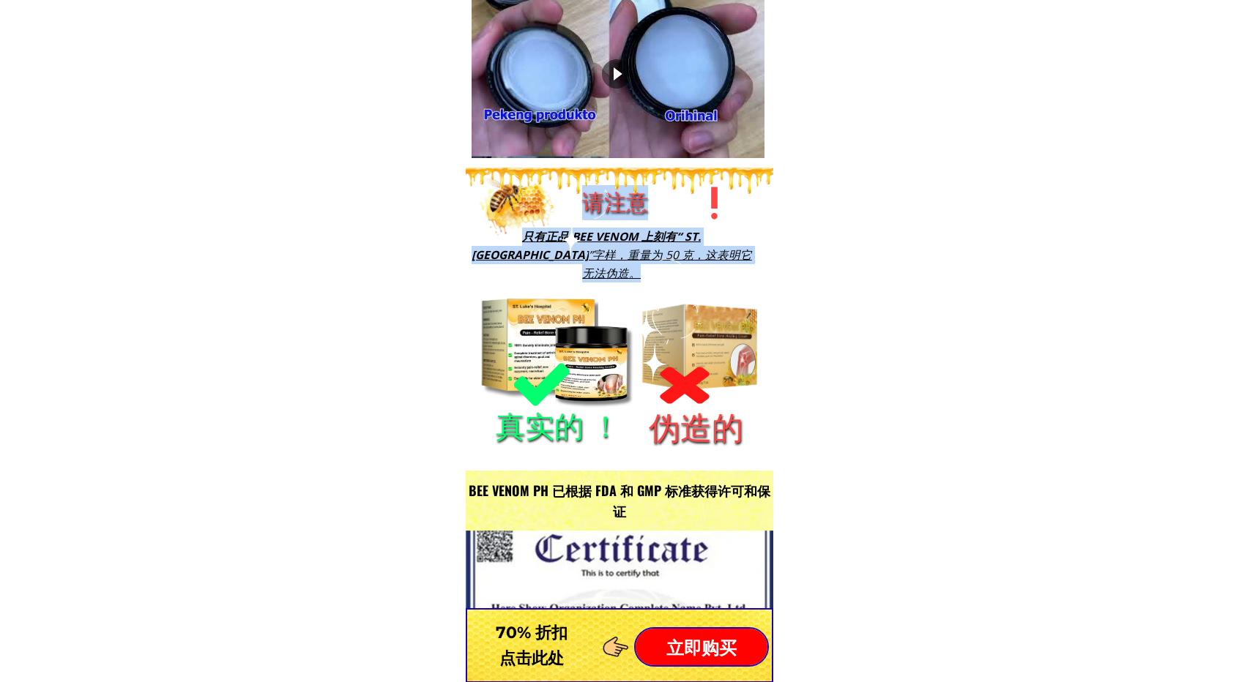
drag, startPoint x: 621, startPoint y: 354, endPoint x: 476, endPoint y: 362, distance: 145.2
click at [474, 361] on div "请注意 只有正品 BEE VENOM 上刻有“ ST. [PERSON_NAME][GEOGRAPHIC_DATA] ”字样 ，重量为 50 克，这表明它无法…" at bounding box center [619, 319] width 683 height 302
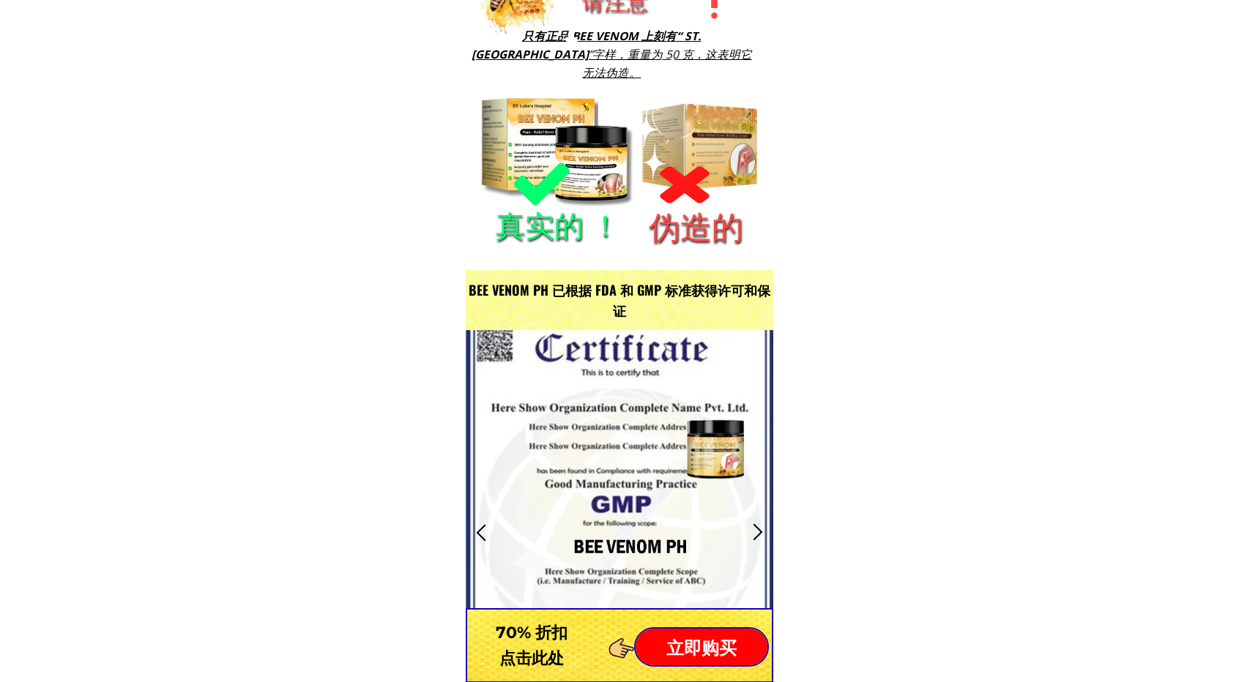
scroll to position [1757, 0]
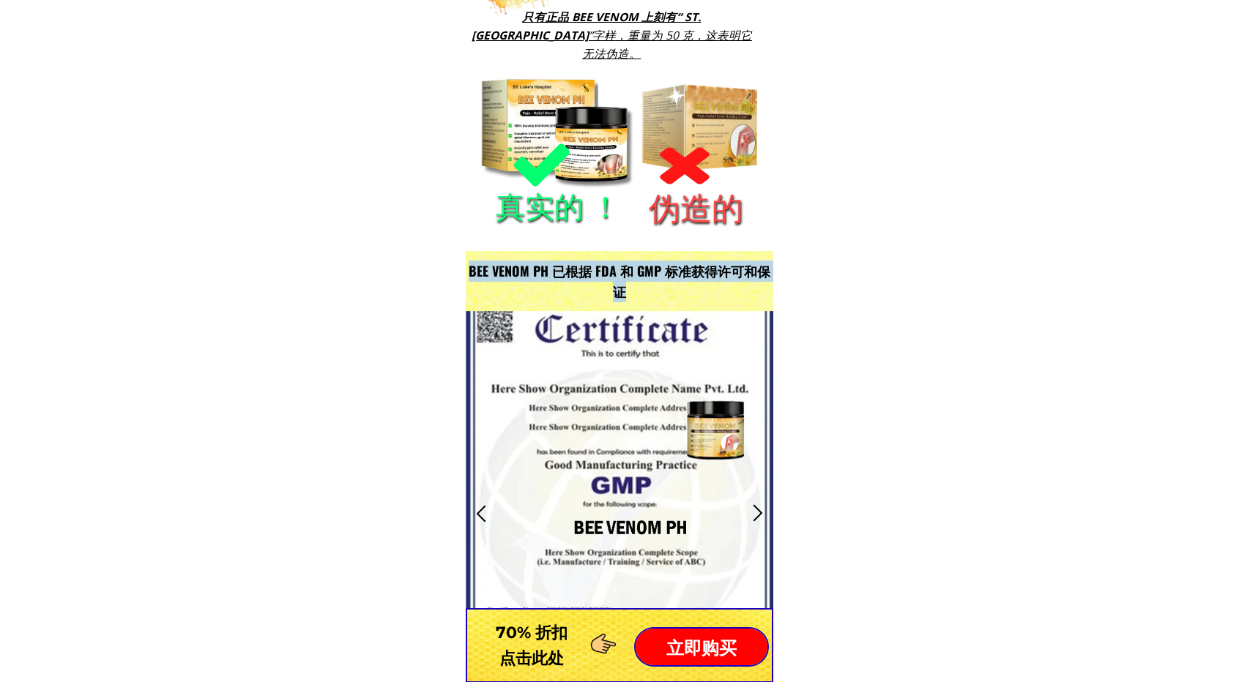
drag, startPoint x: 628, startPoint y: 299, endPoint x: 461, endPoint y: 264, distance: 170.7
drag, startPoint x: 644, startPoint y: 295, endPoint x: 428, endPoint y: 263, distance: 217.6
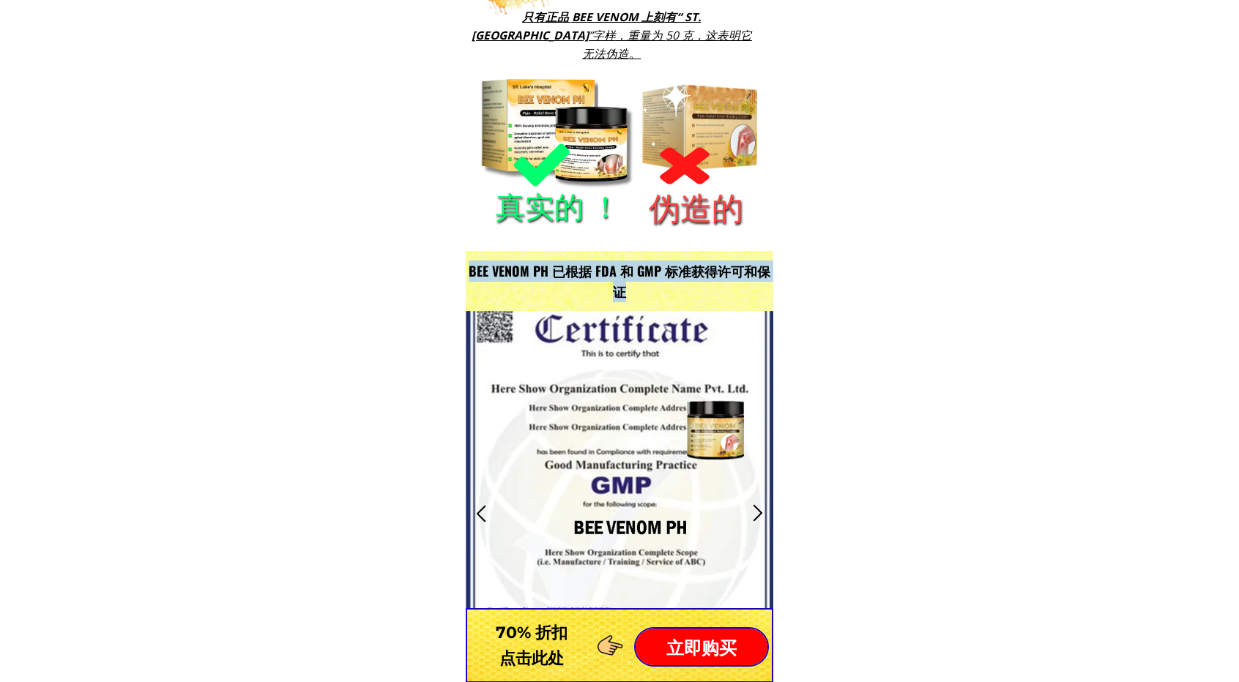
click at [657, 348] on div at bounding box center [619, 513] width 307 height 405
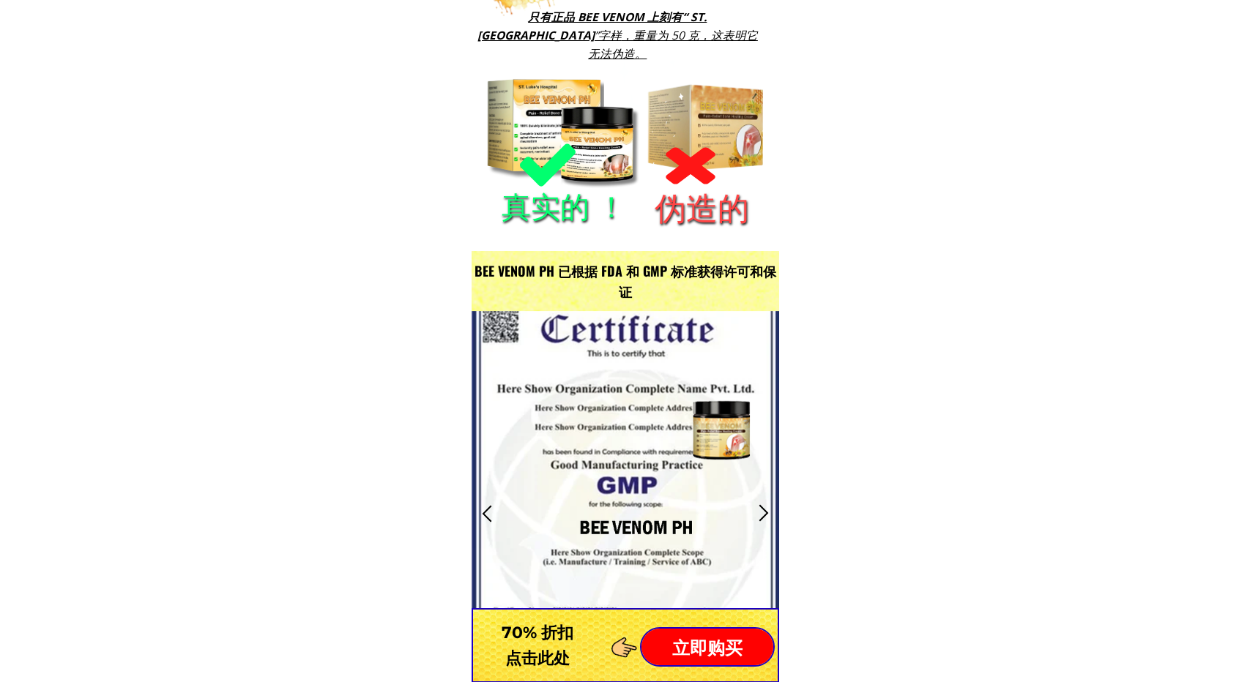
scroll to position [0, 0]
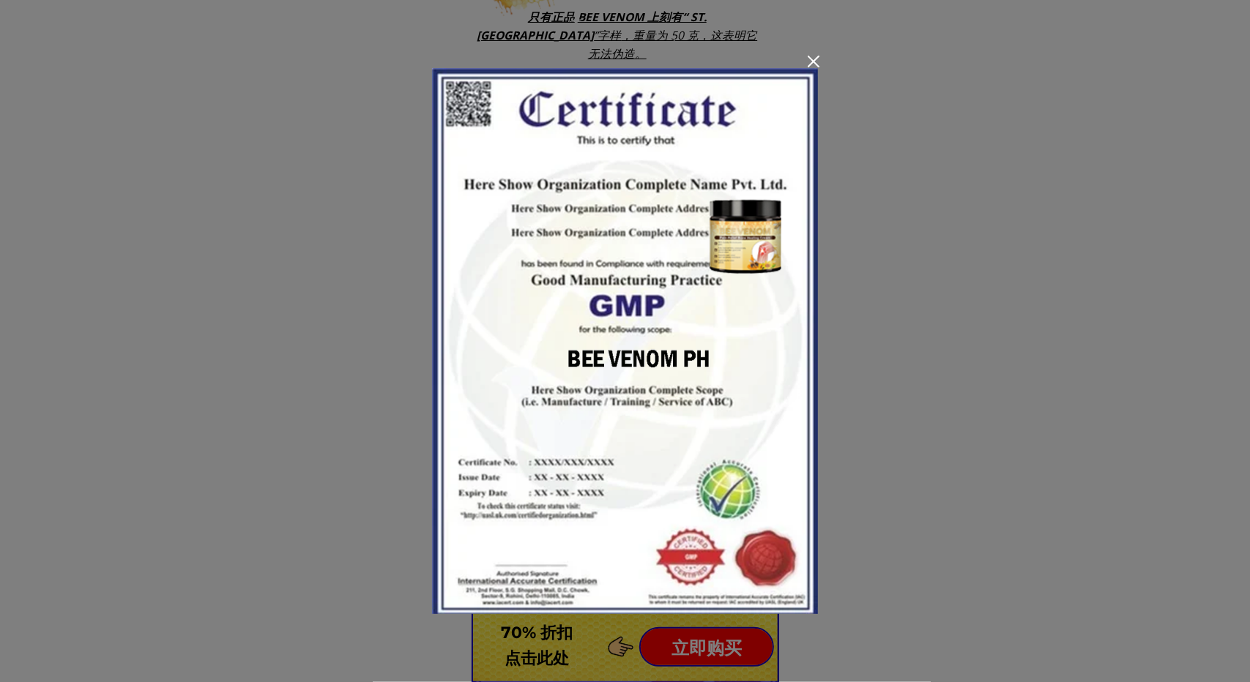
drag, startPoint x: 809, startPoint y: 61, endPoint x: 835, endPoint y: 68, distance: 26.5
click at [809, 61] on div at bounding box center [813, 62] width 12 height 12
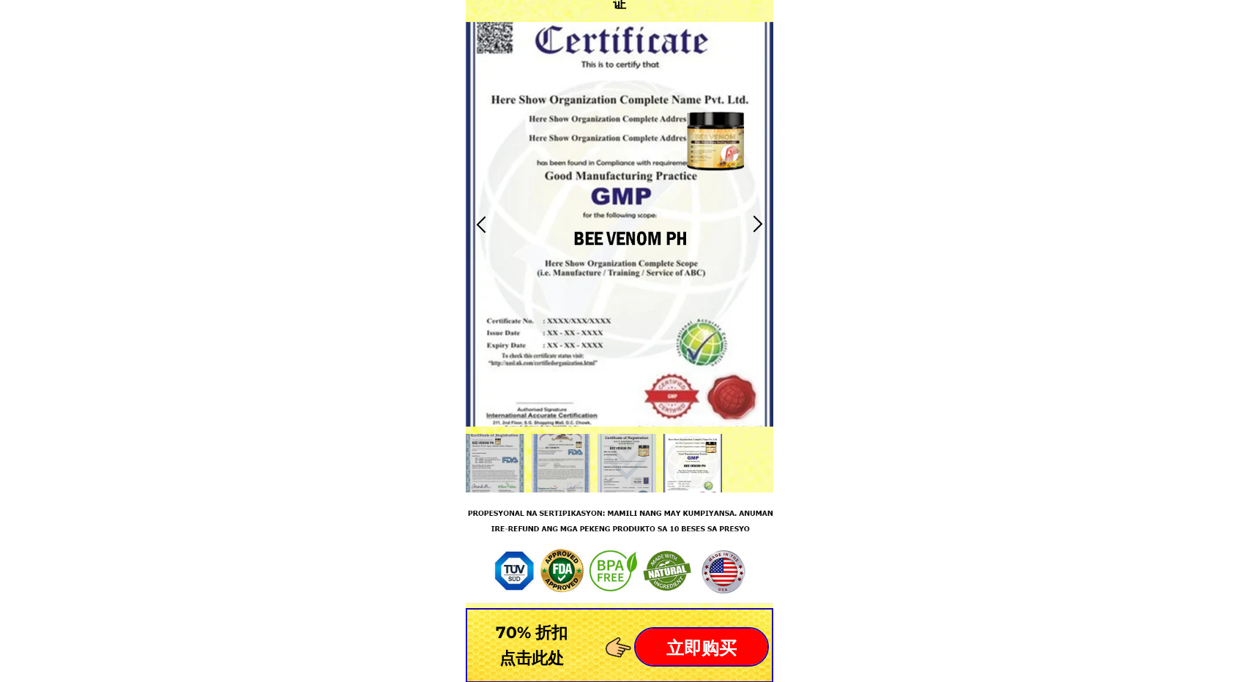
scroll to position [2050, 0]
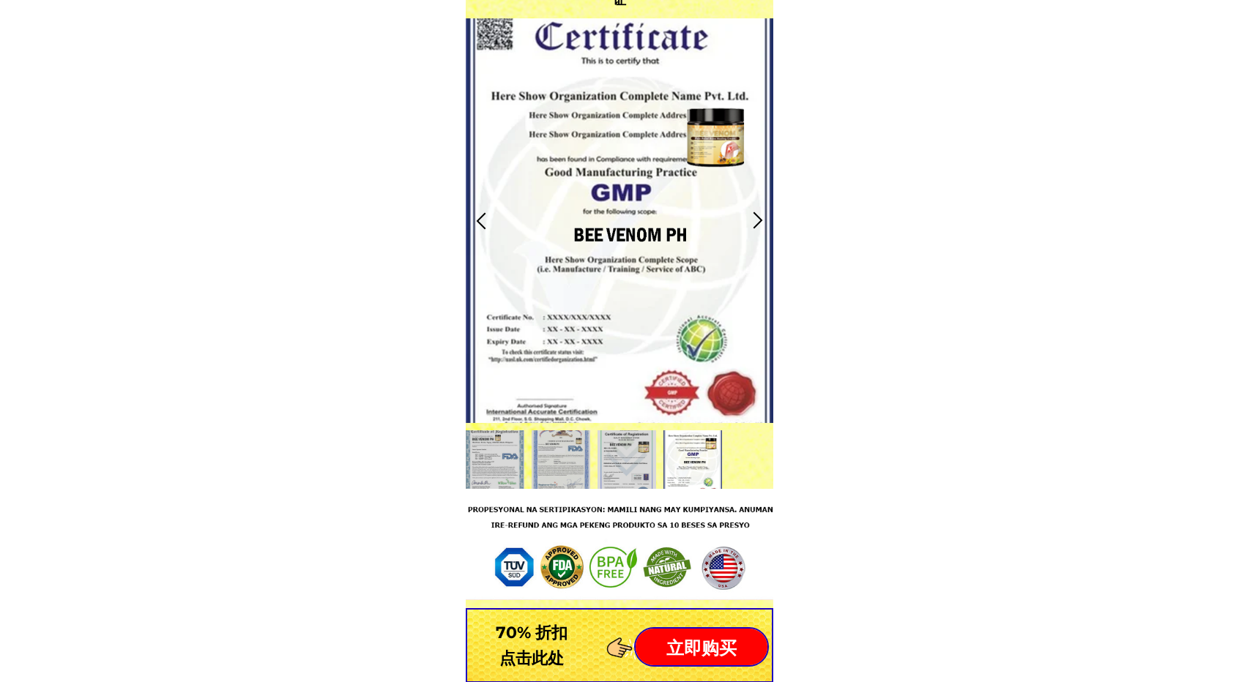
drag, startPoint x: 605, startPoint y: 316, endPoint x: 831, endPoint y: 189, distance: 259.6
click at [756, 220] on div at bounding box center [757, 221] width 24 height 24
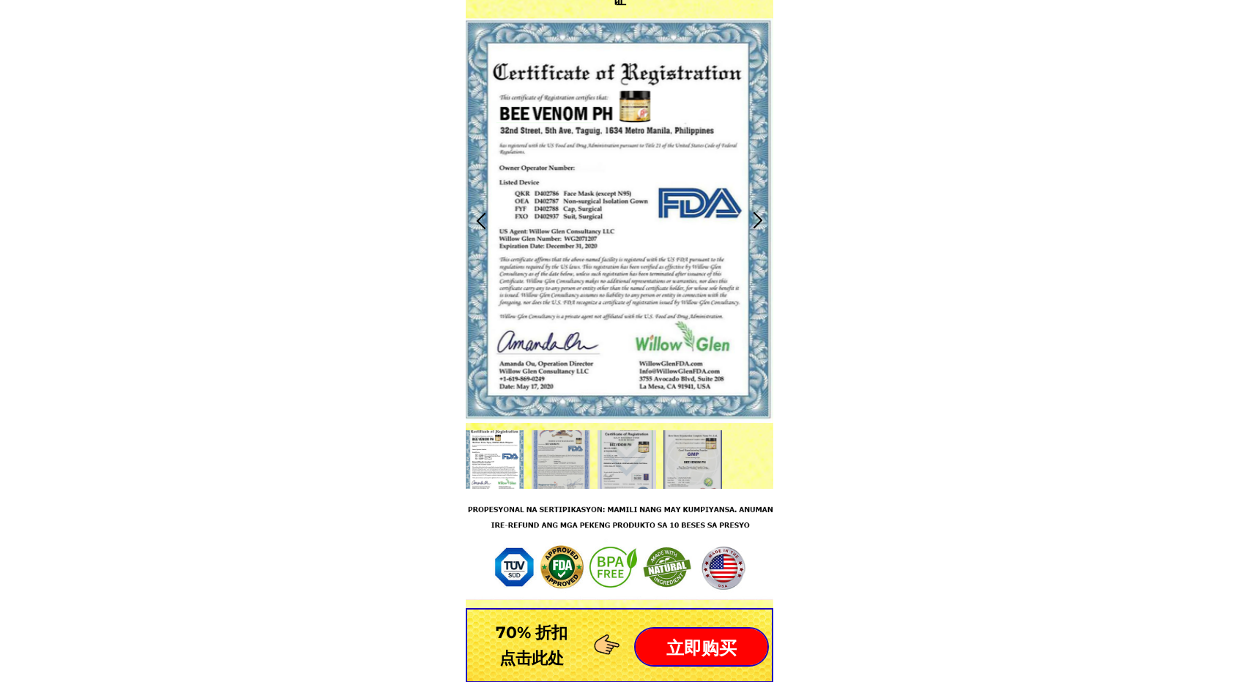
click at [485, 216] on div at bounding box center [481, 221] width 24 height 24
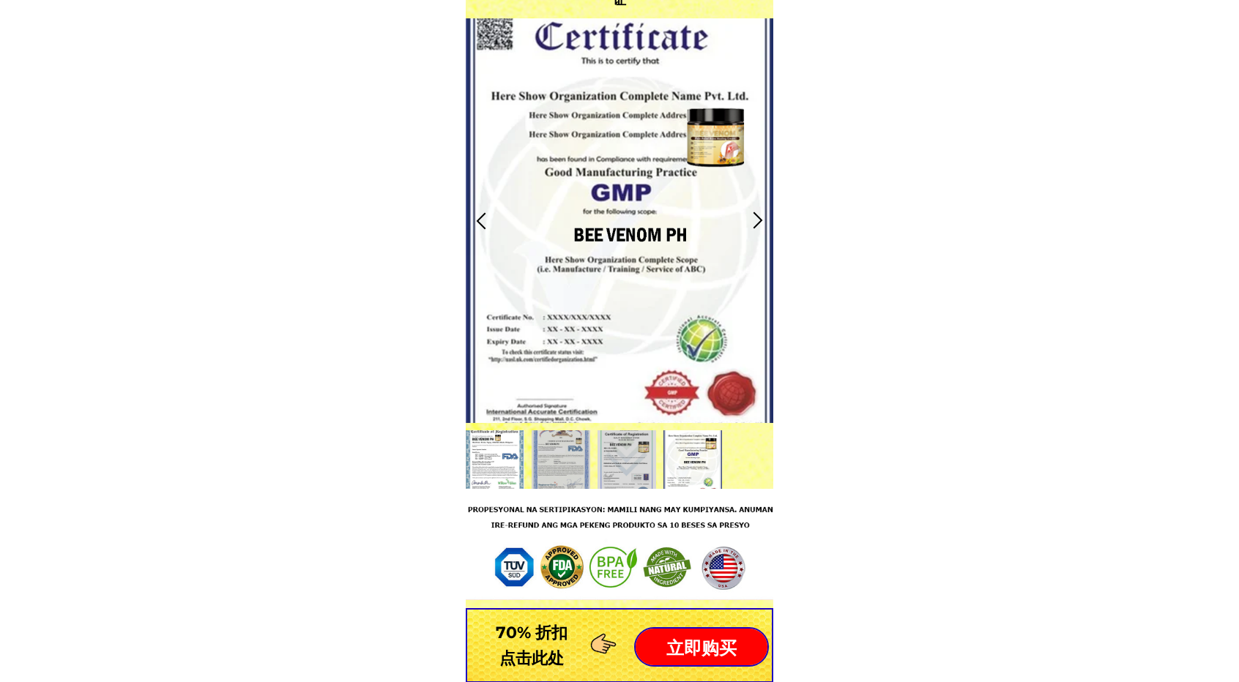
click at [513, 449] on div at bounding box center [495, 459] width 59 height 59
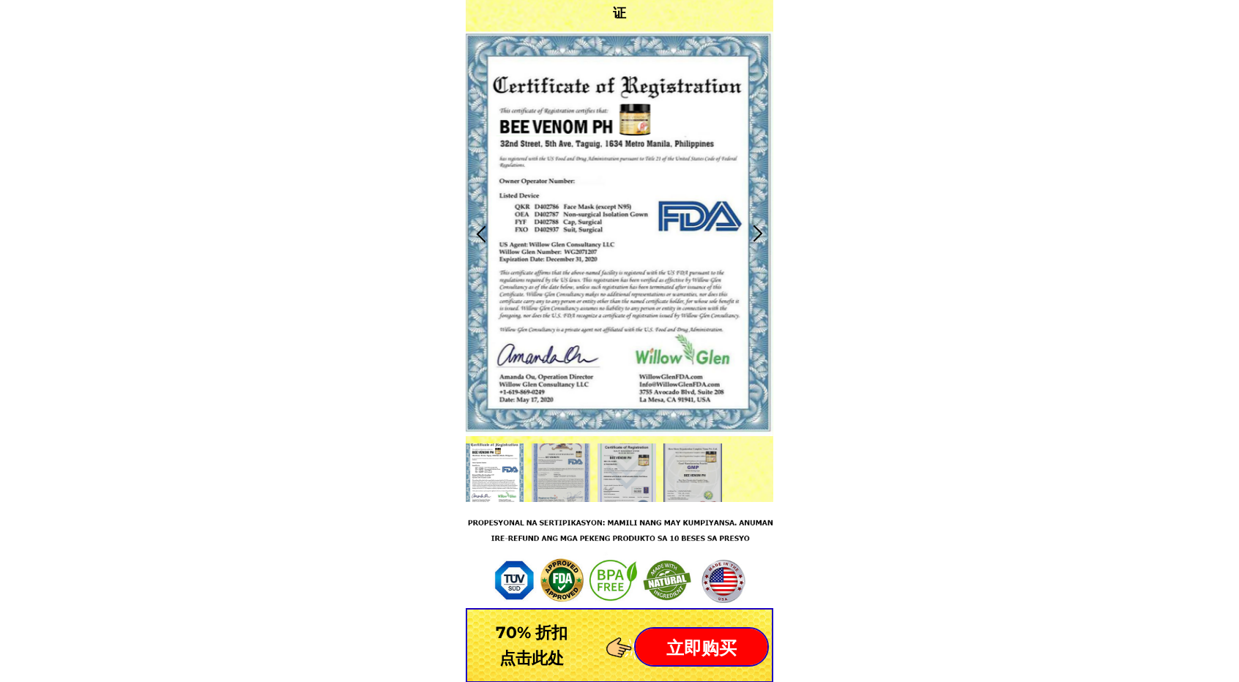
scroll to position [2196, 0]
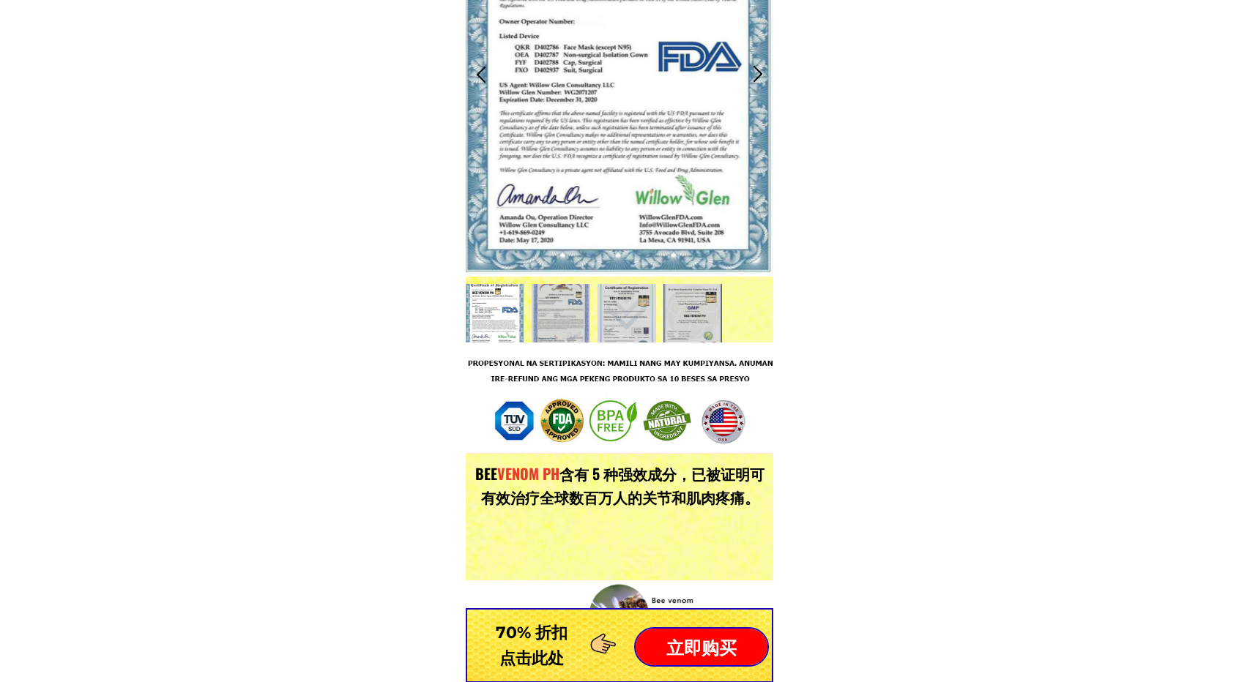
drag, startPoint x: 659, startPoint y: 375, endPoint x: 599, endPoint y: 377, distance: 60.1
click at [570, 377] on div at bounding box center [618, 398] width 311 height 111
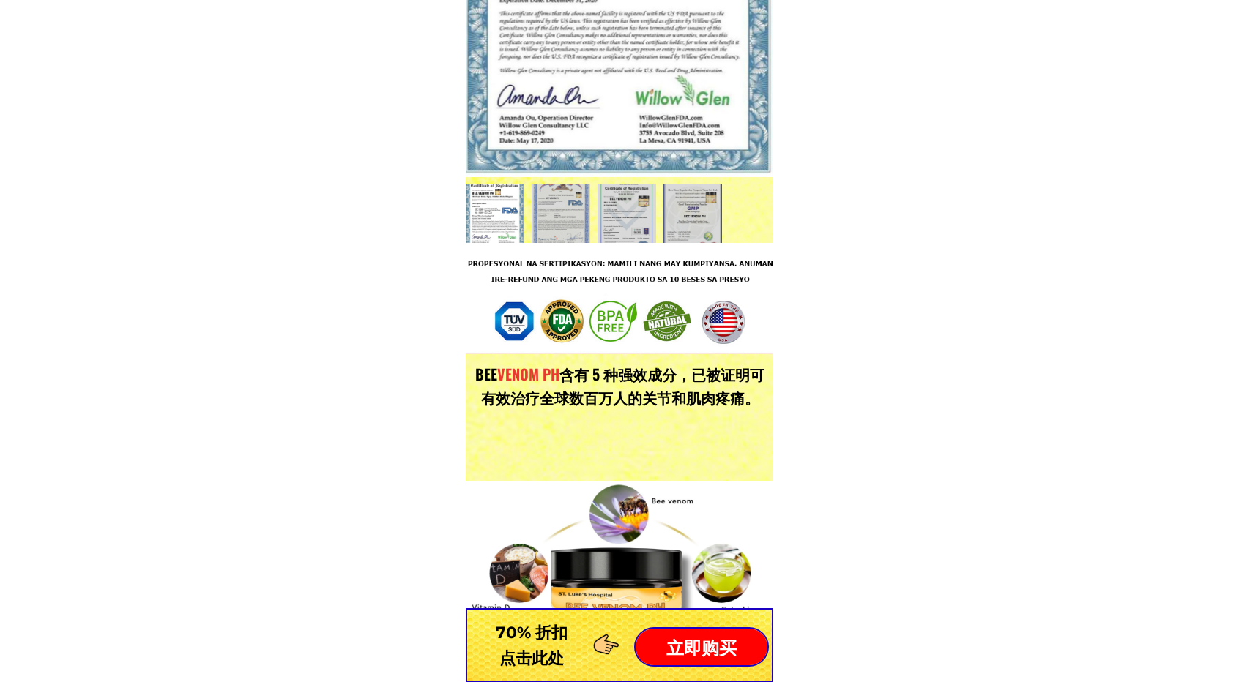
scroll to position [2514, 0]
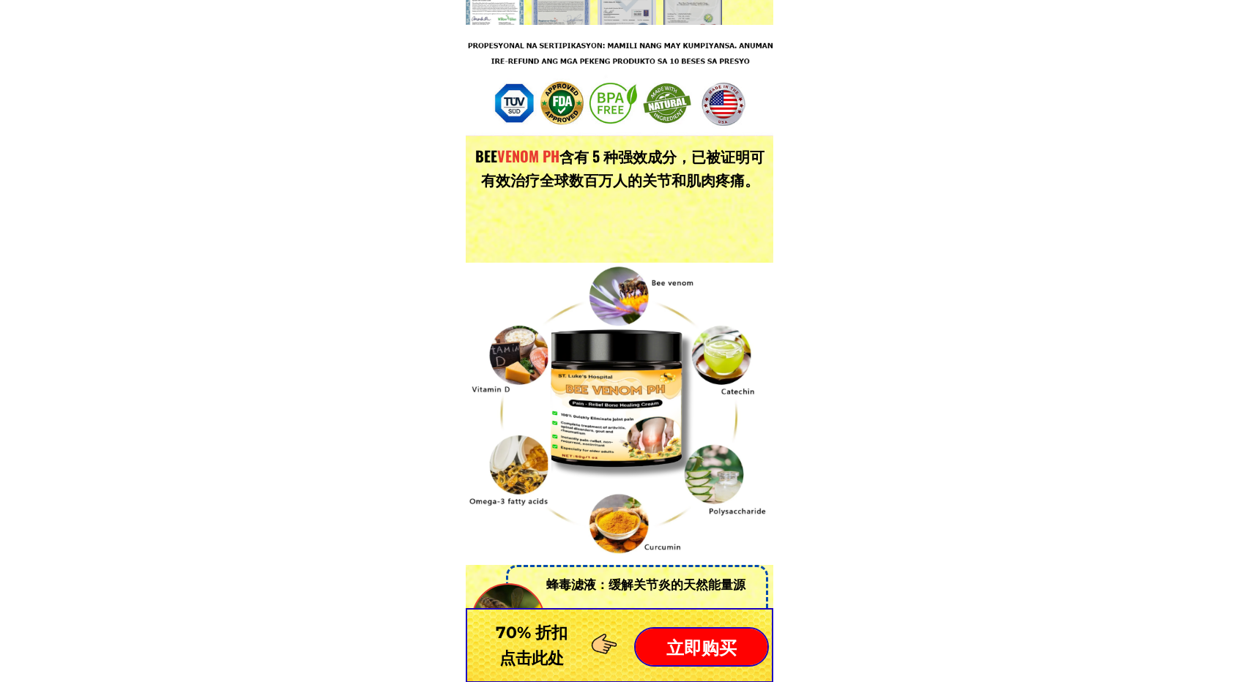
drag, startPoint x: 635, startPoint y: 195, endPoint x: 570, endPoint y: 220, distance: 70.4
click at [515, 232] on div "这种天然化合物富含生物活性物质，对关节健康有诸多益处。 蜂毒滤液：缓解关节炎的天然能量源 - 抗炎和镇痛作用： - 它具有高效消炎和止痛的功效，是缓解关节炎相…" at bounding box center [619, 583] width 307 height 894
drag, startPoint x: 690, startPoint y: 187, endPoint x: 570, endPoint y: 187, distance: 120.1
click at [570, 187] on font "含有 5 种强效成分，已被证明可有效治疗全球数百万人的关节和肌肉疼痛。" at bounding box center [623, 167] width 284 height 45
click at [763, 197] on div "这种天然化合物富含生物活性物质，对关节健康有诸多益处。 蜂毒滤液：缓解关节炎的天然能量源 - 抗炎和镇痛作用： - 它具有高效消炎和止痛的功效，是缓解关节炎相…" at bounding box center [619, 583] width 307 height 894
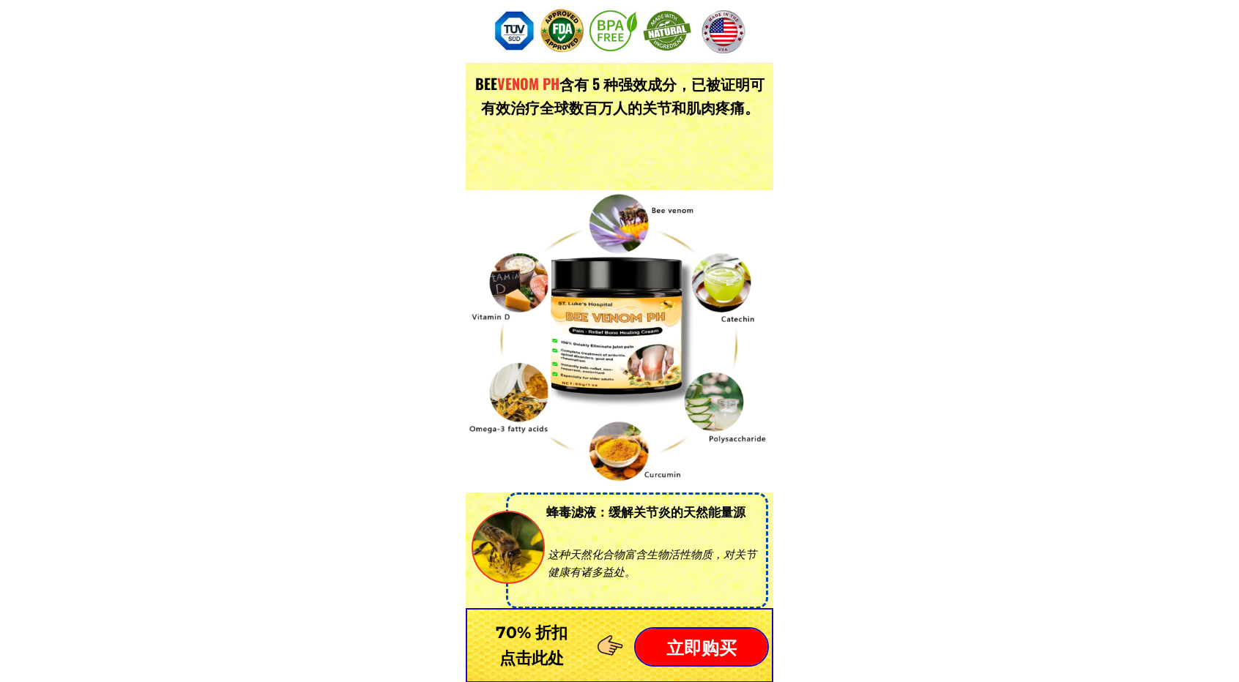
scroll to position [2587, 0]
drag, startPoint x: 597, startPoint y: 324, endPoint x: 738, endPoint y: 320, distance: 140.6
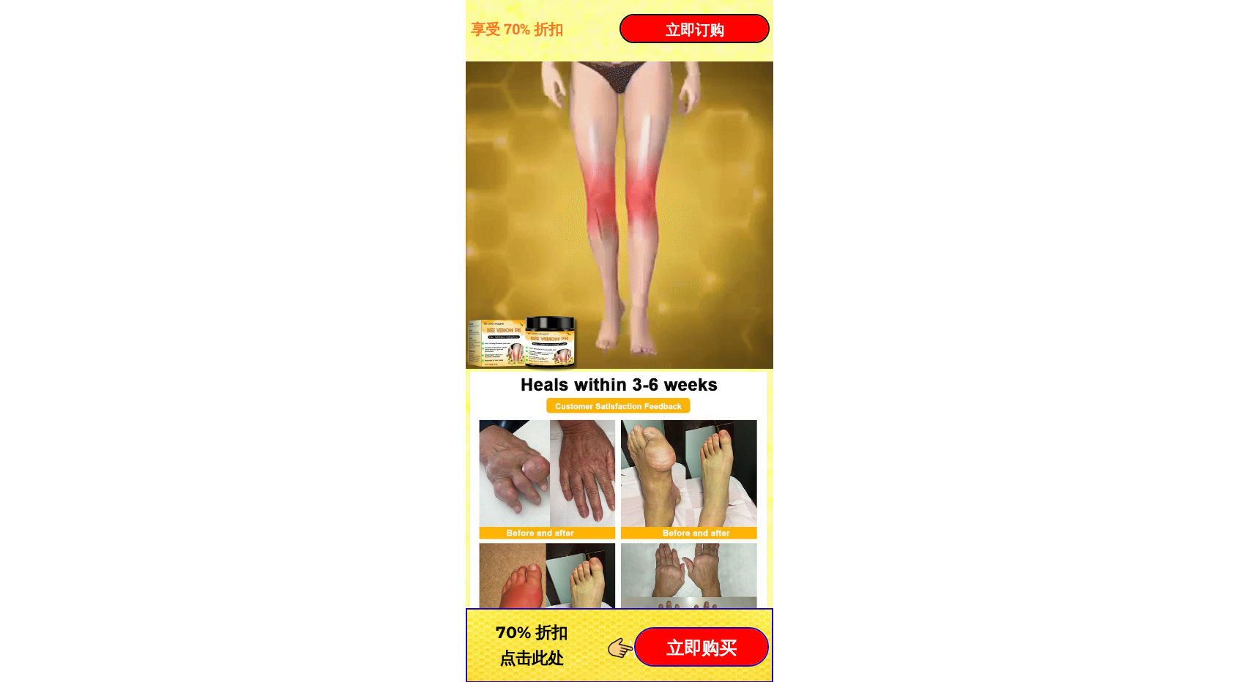
scroll to position [5589, 0]
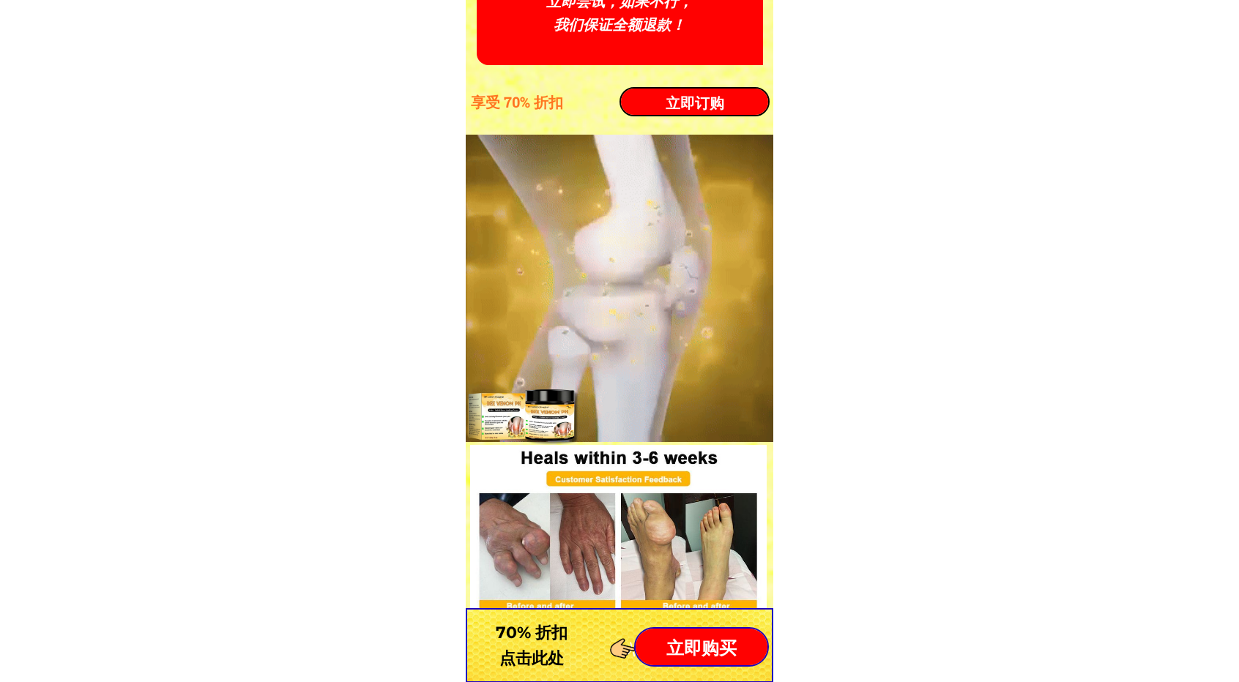
drag, startPoint x: 594, startPoint y: 307, endPoint x: 875, endPoint y: 298, distance: 280.6
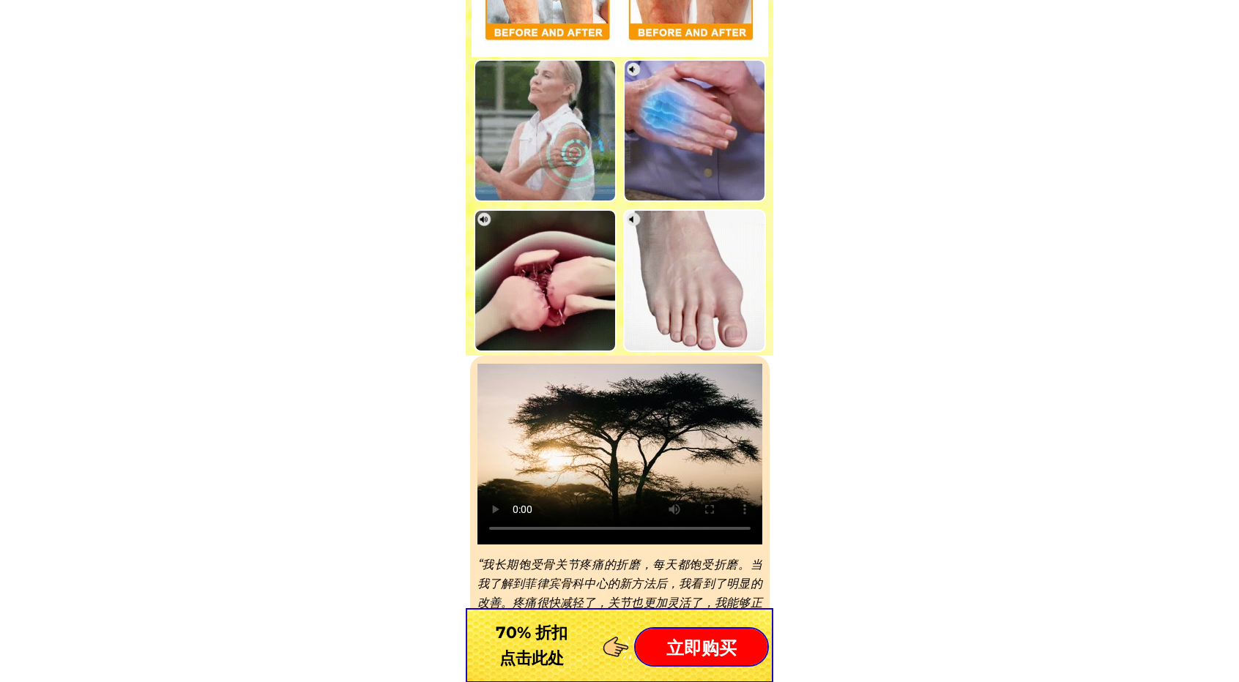
scroll to position [6541, 0]
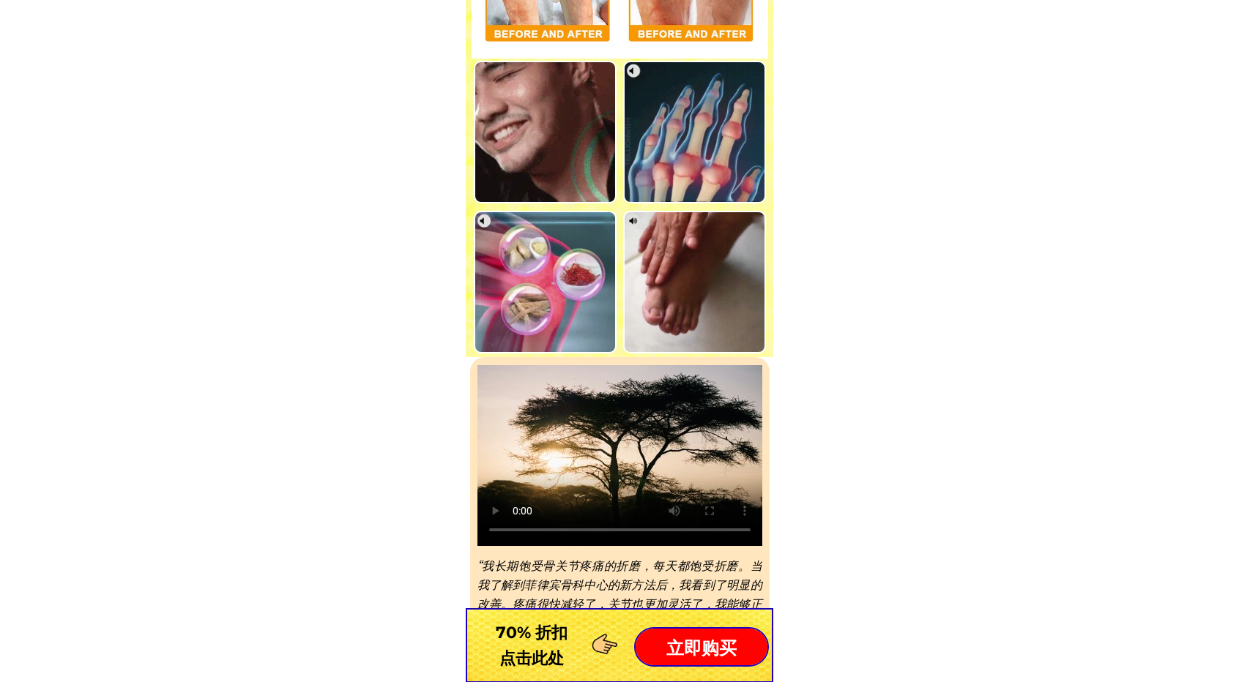
drag, startPoint x: 671, startPoint y: 261, endPoint x: 622, endPoint y: 281, distance: 52.2
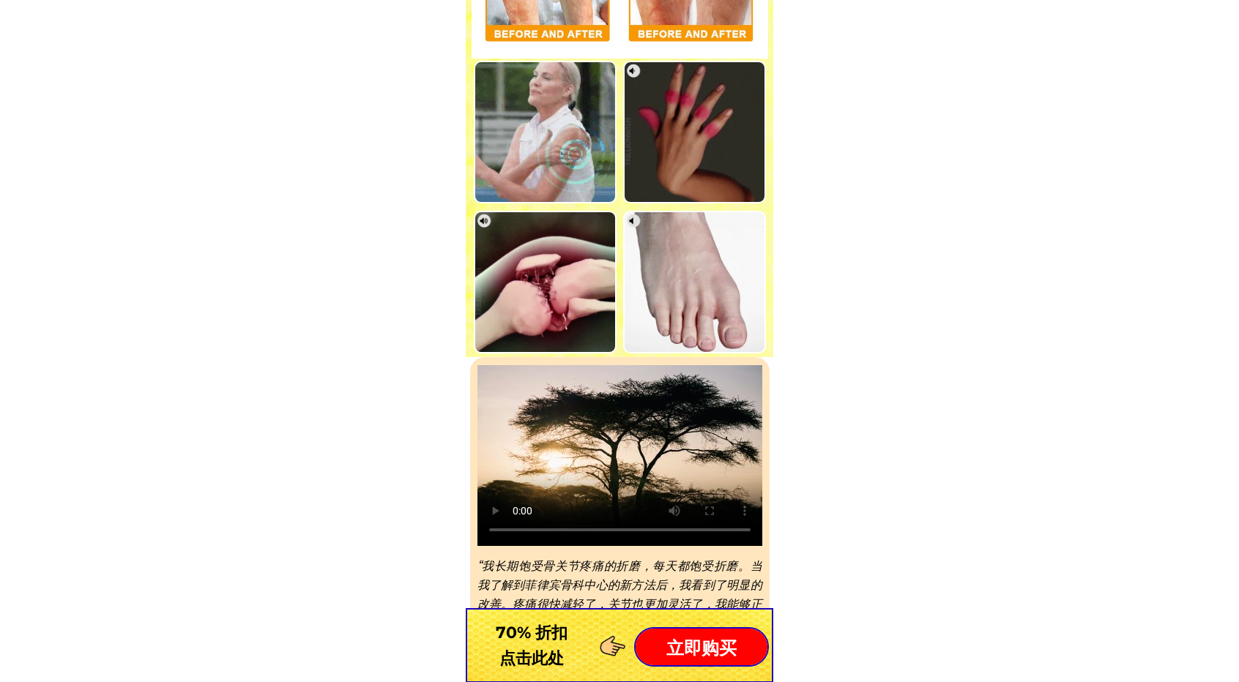
click at [610, 281] on div at bounding box center [620, 207] width 292 height 293
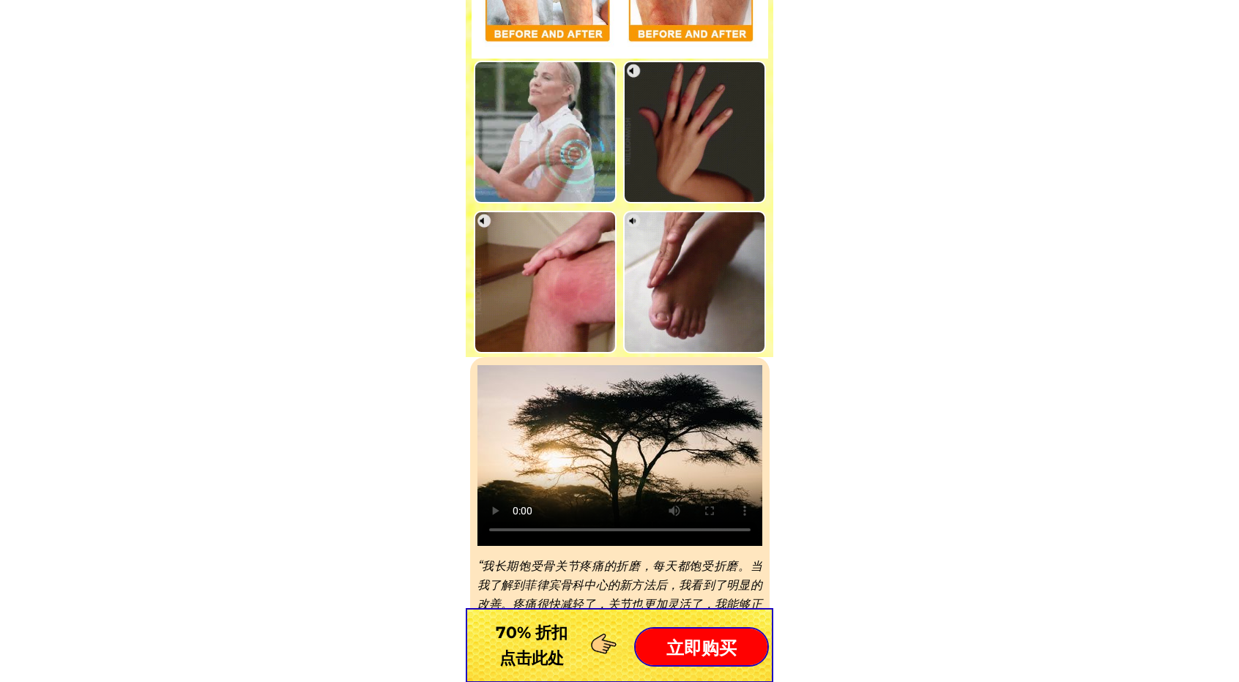
click at [899, 298] on body "经菲律宾卫生部和 FDA 认证安全。 只需 5 分钟即可快速缓解疼痛 非常有效，无灼烧感，无副作用 圣路加医院新一代关节痛治疗膏 识别正品的方法 请注意 只有…" at bounding box center [619, 264] width 1239 height 13610
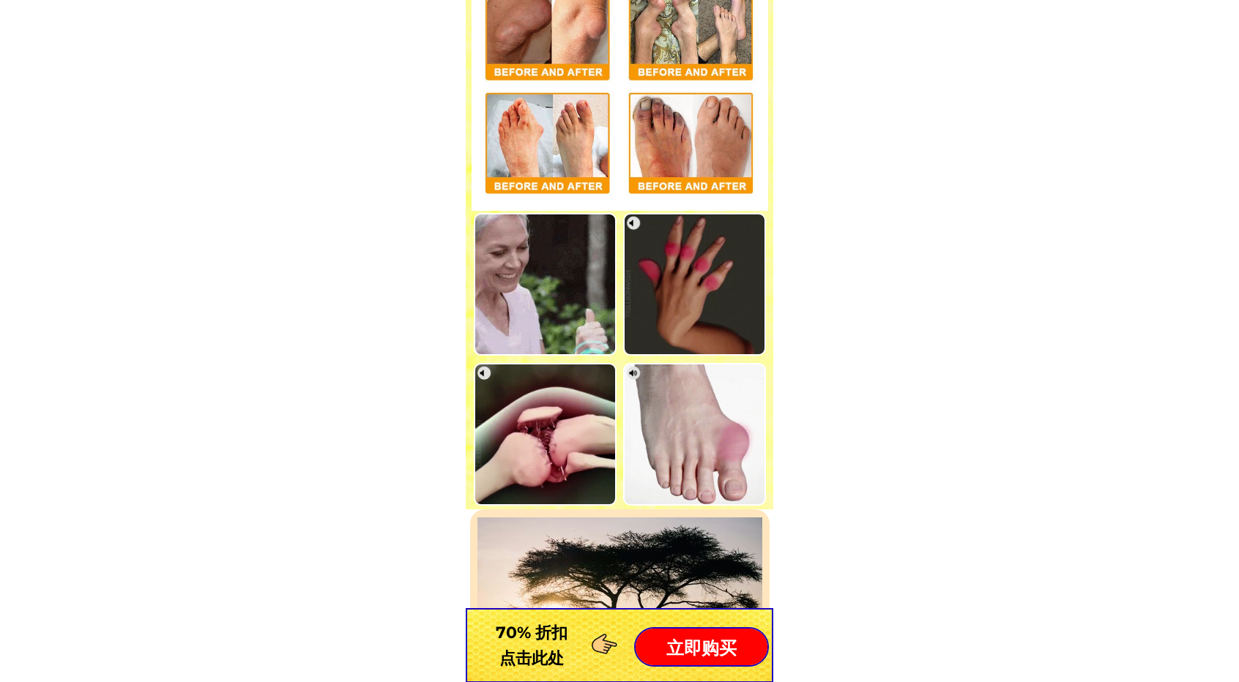
scroll to position [6394, 0]
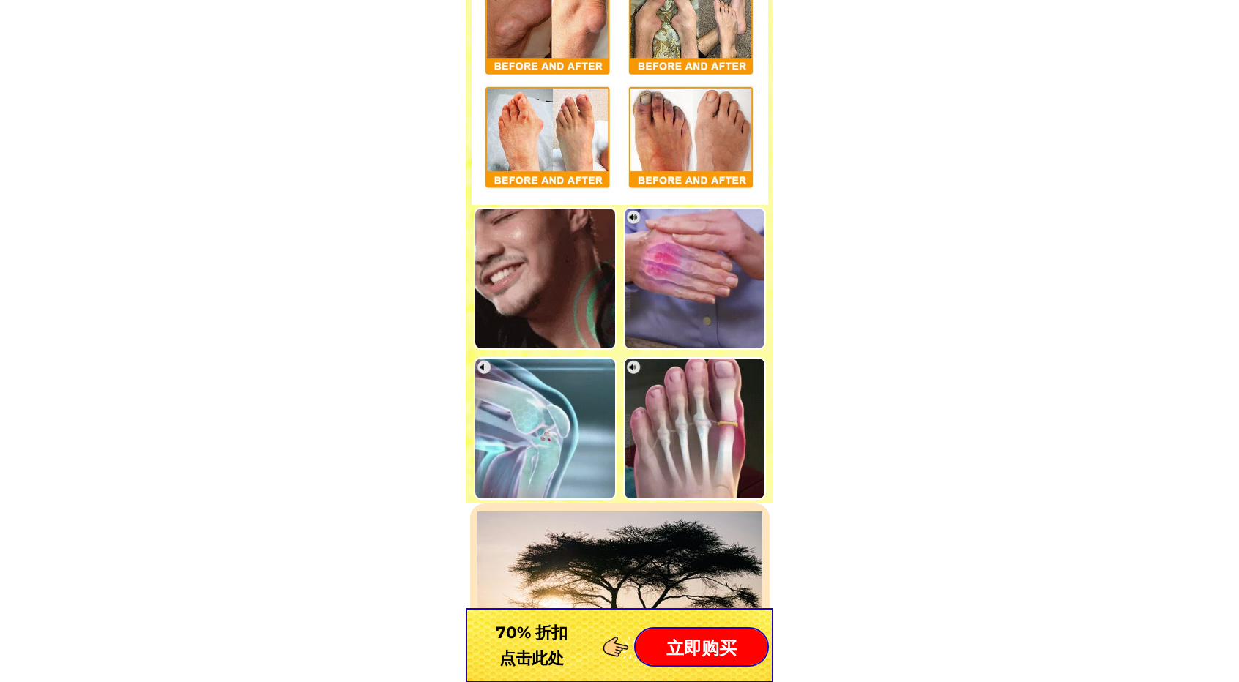
click at [1075, 411] on body "经菲律宾卫生部和 FDA 认证安全。 只需 5 分钟即可快速缓解疼痛 非常有效，无灼烧感，无副作用 圣路加医院新一代关节痛治疗膏 识别正品的方法 请注意 只有…" at bounding box center [619, 411] width 1239 height 13610
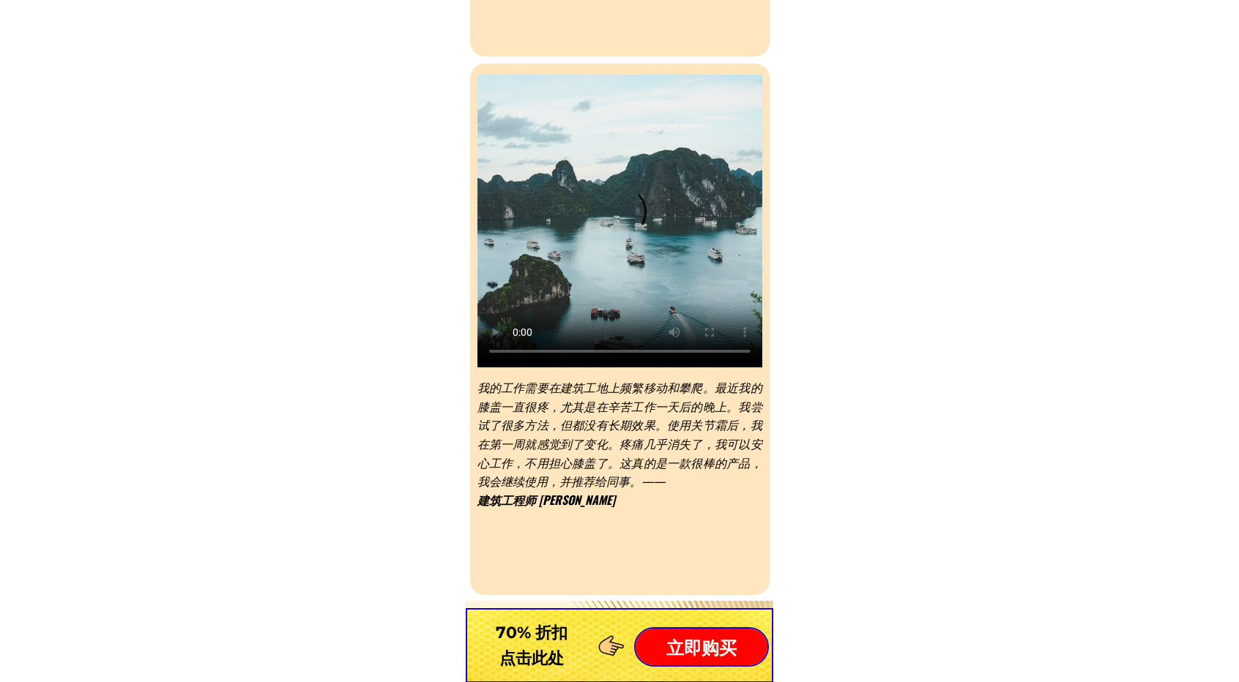
scroll to position [7712, 0]
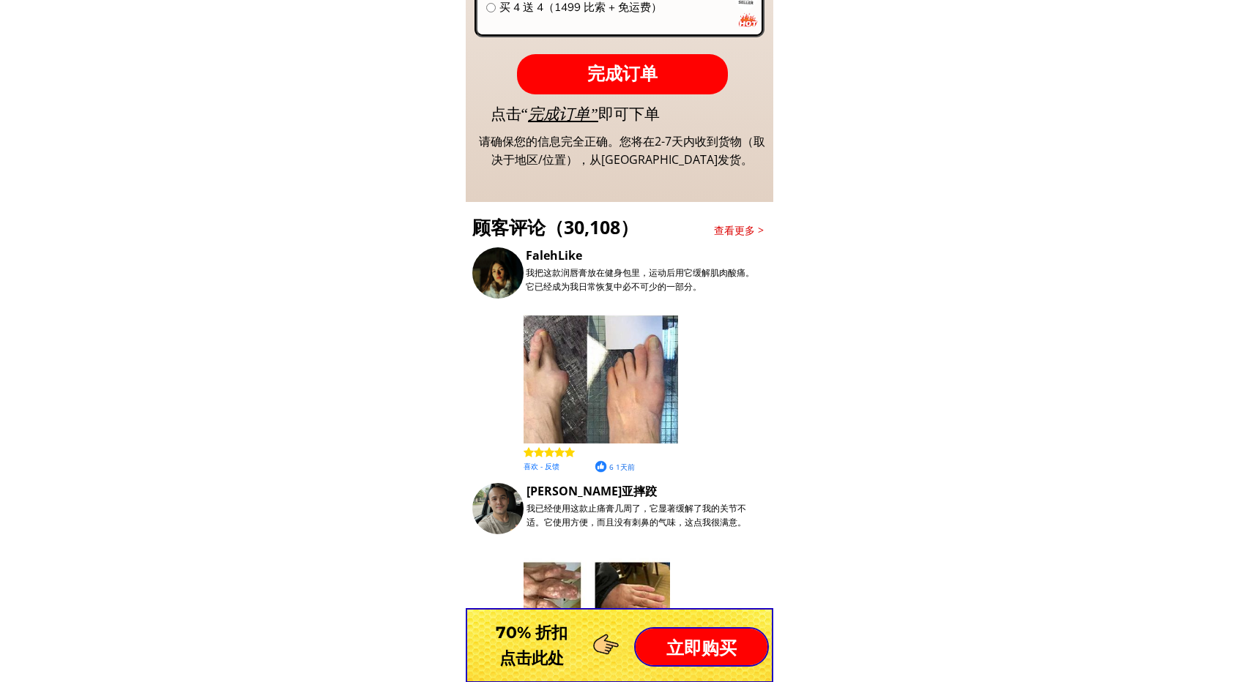
scroll to position [11738, 0]
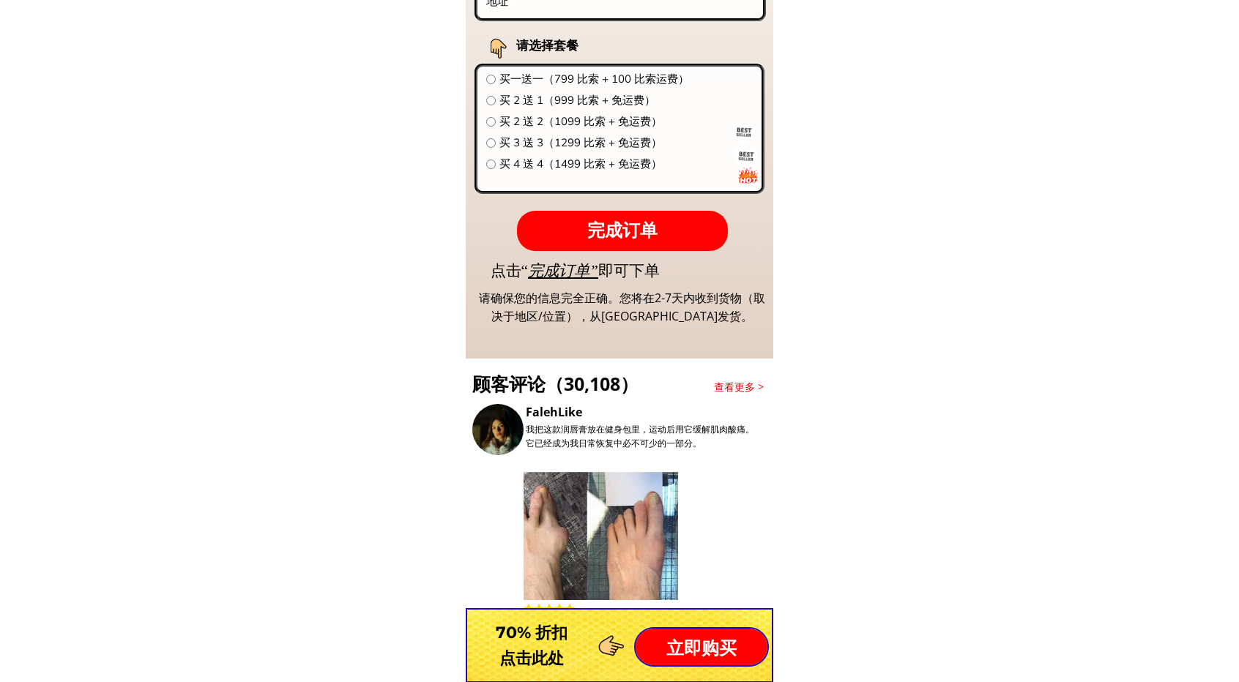
click at [601, 382] on div "顾客评论（30,108）" at bounding box center [643, 383] width 343 height 29
click at [735, 389] on font "查看更多 >" at bounding box center [739, 387] width 50 height 14
click at [751, 386] on font "查看更多 >" at bounding box center [739, 387] width 50 height 14
click at [767, 385] on h3 "查看更多 >" at bounding box center [743, 387] width 59 height 16
click at [750, 385] on font "查看更多 >" at bounding box center [739, 387] width 50 height 14
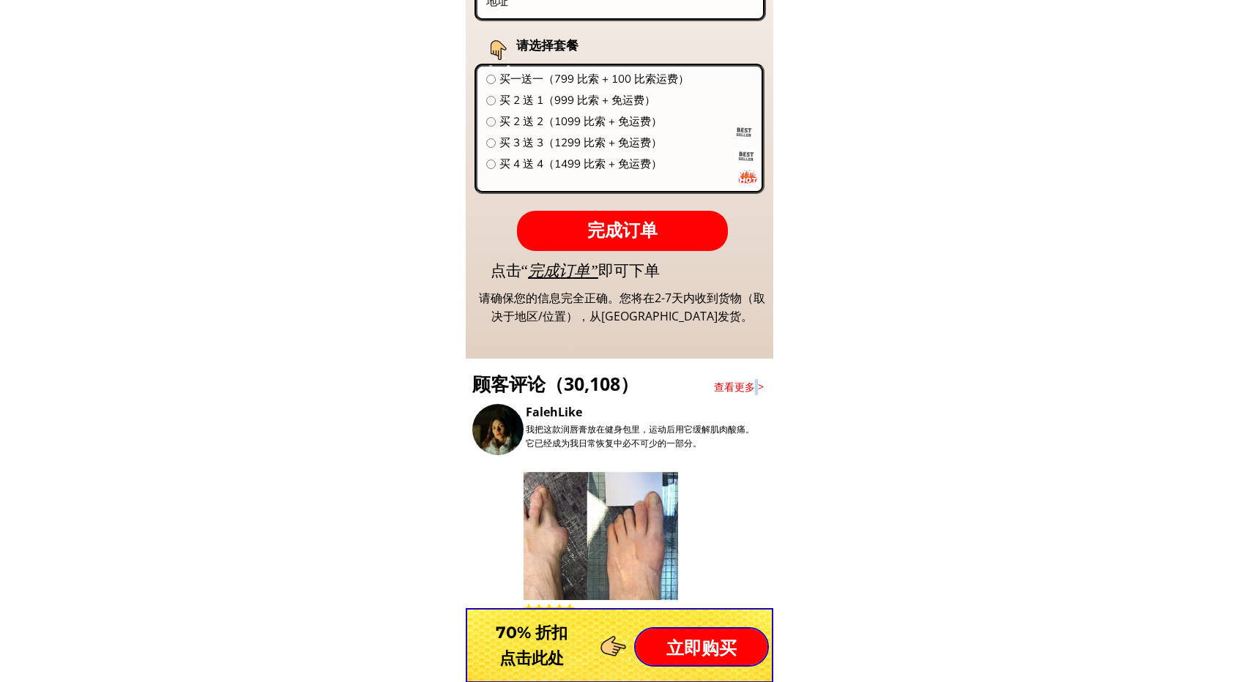
click at [750, 385] on font "查看更多 >" at bounding box center [739, 387] width 50 height 14
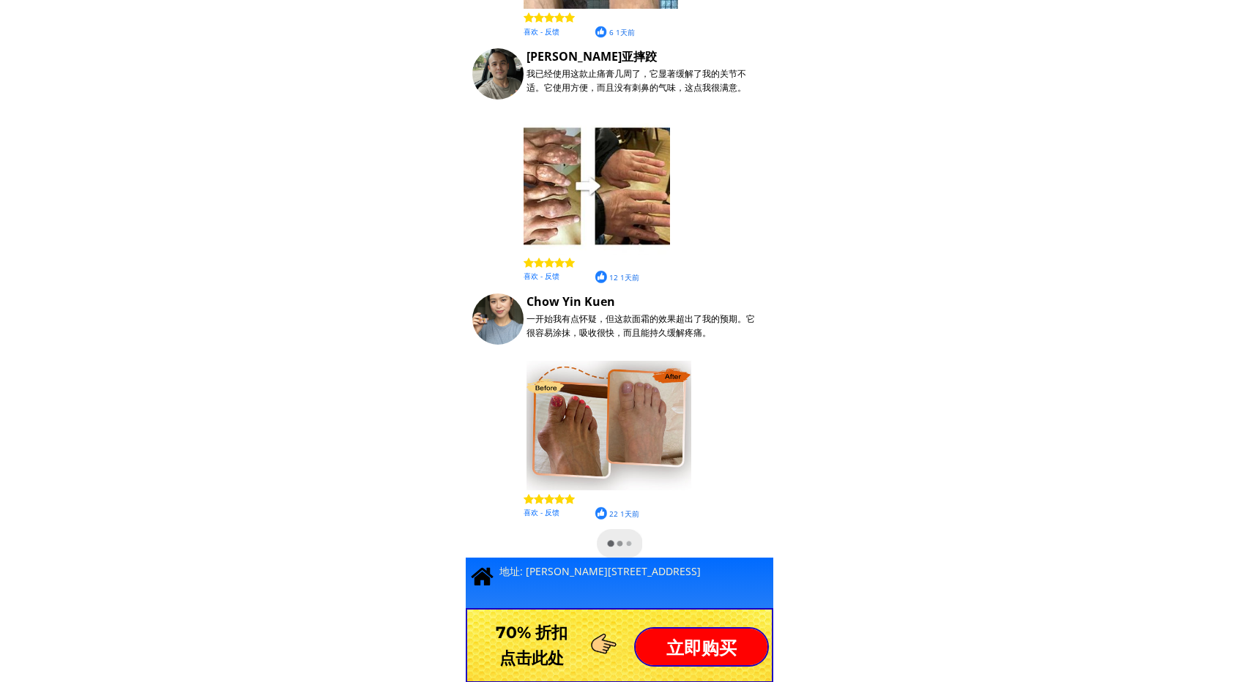
scroll to position [12397, 0]
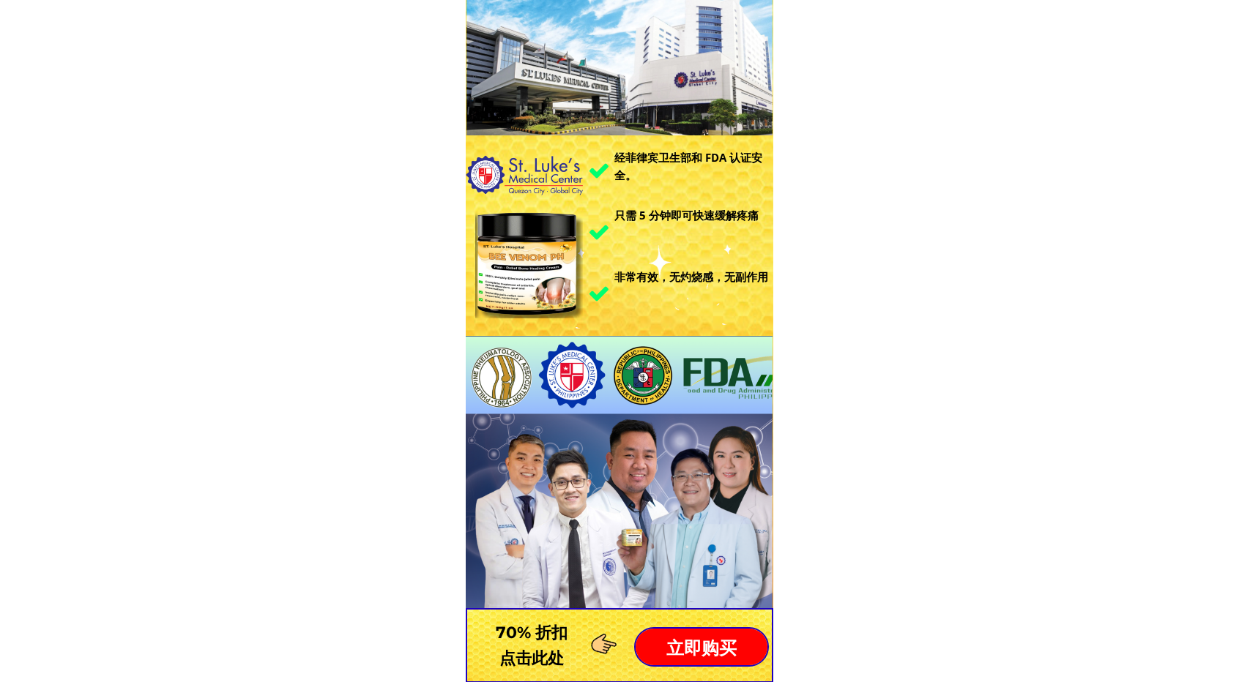
scroll to position [0, 0]
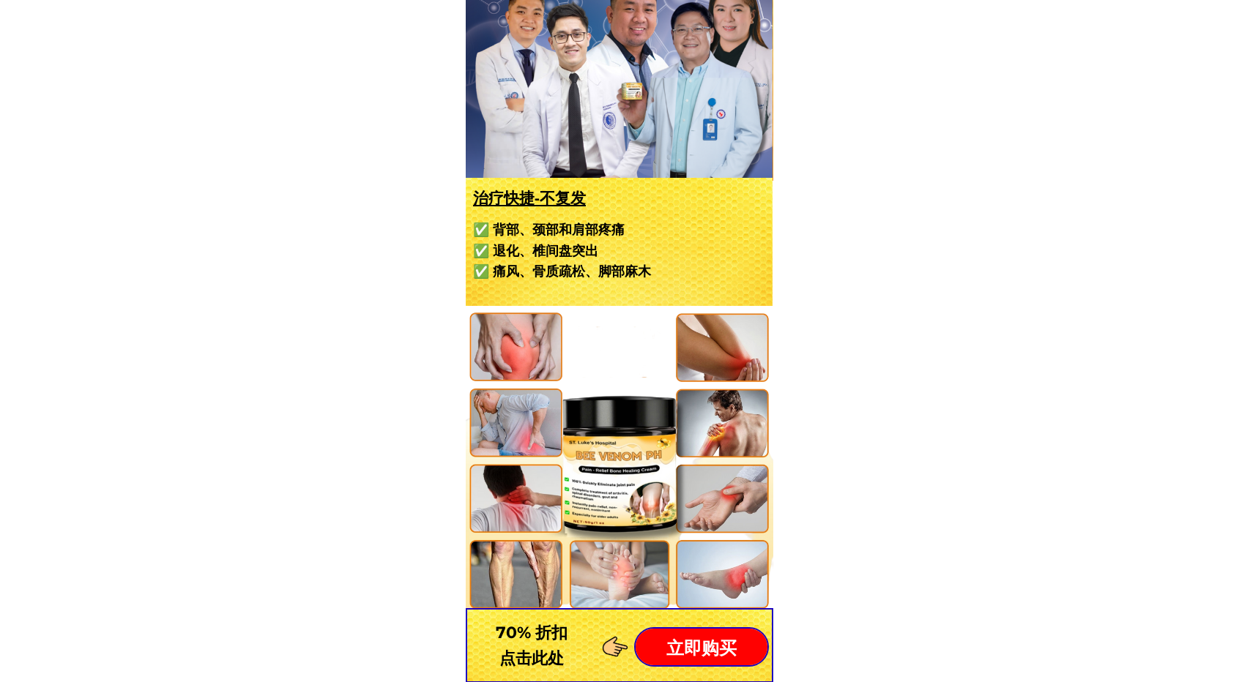
scroll to position [597, 0]
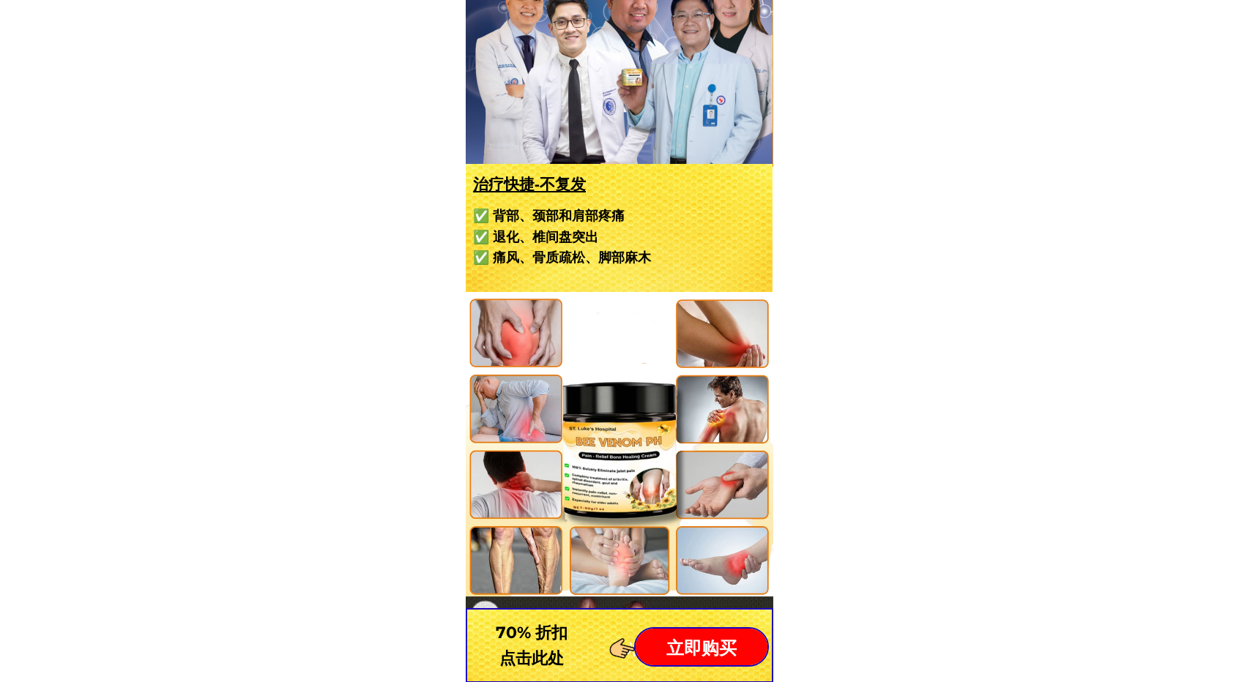
drag, startPoint x: 1239, startPoint y: 55, endPoint x: 1216, endPoint y: 89, distance: 41.6
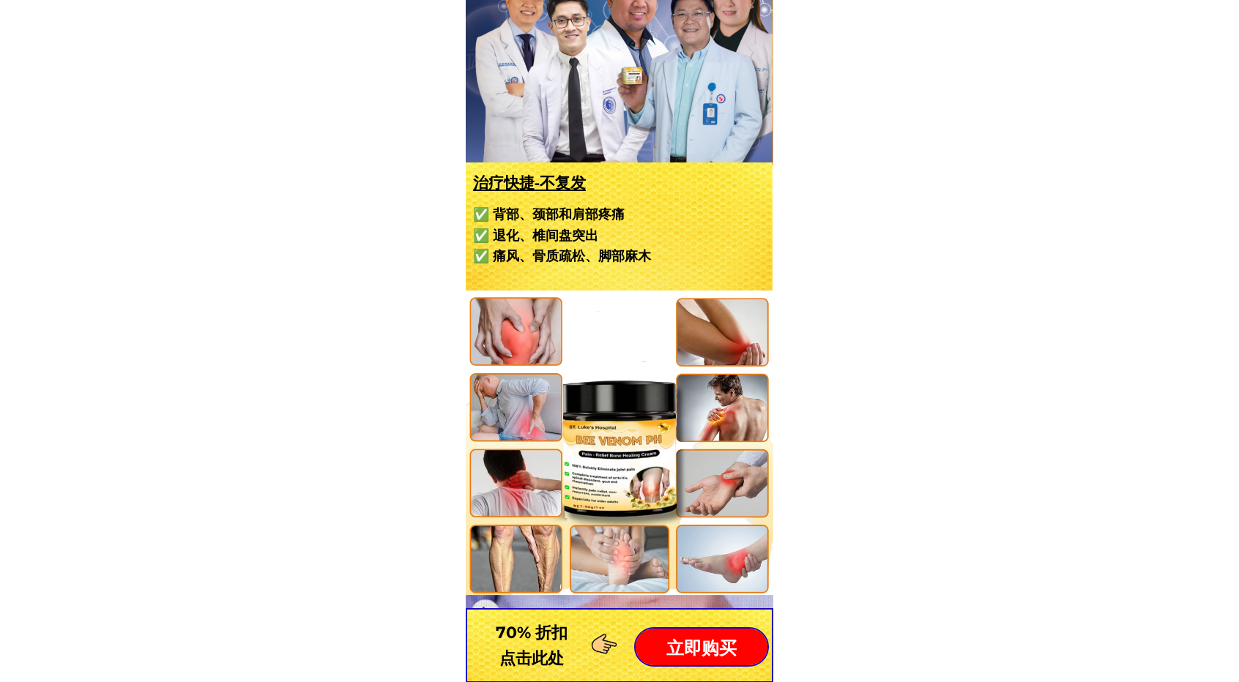
scroll to position [689, 0]
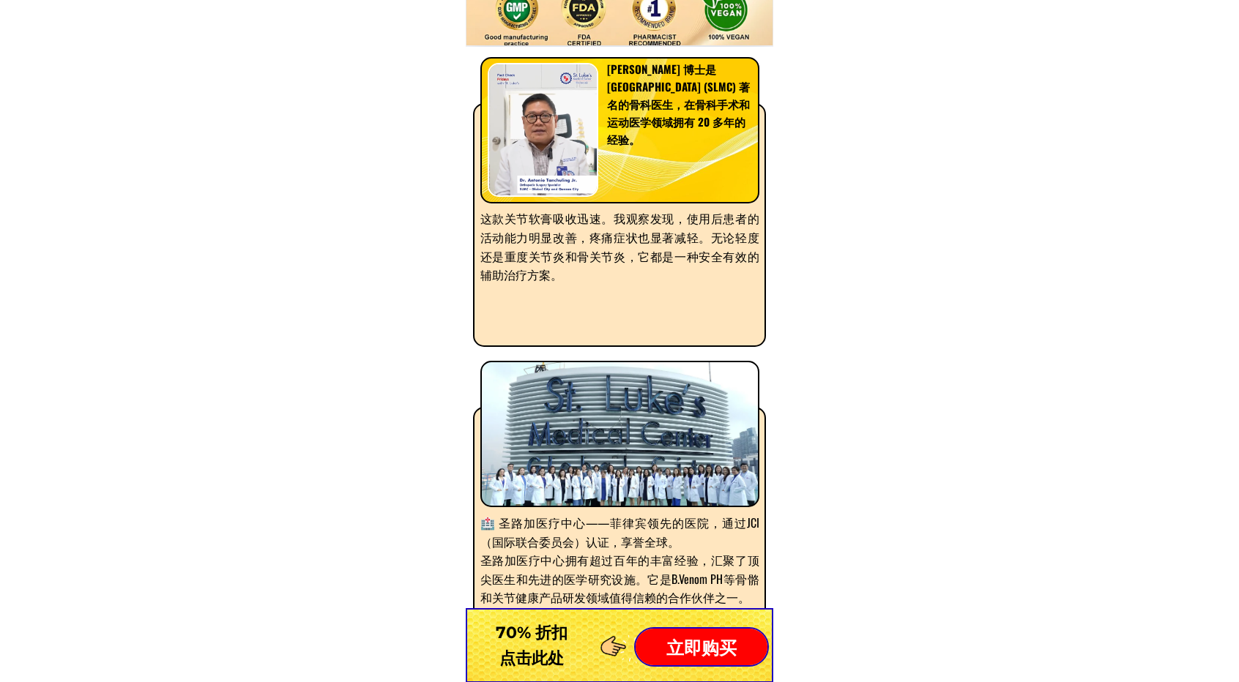
scroll to position [8639, 0]
